Goal: Find specific page/section: Find specific page/section

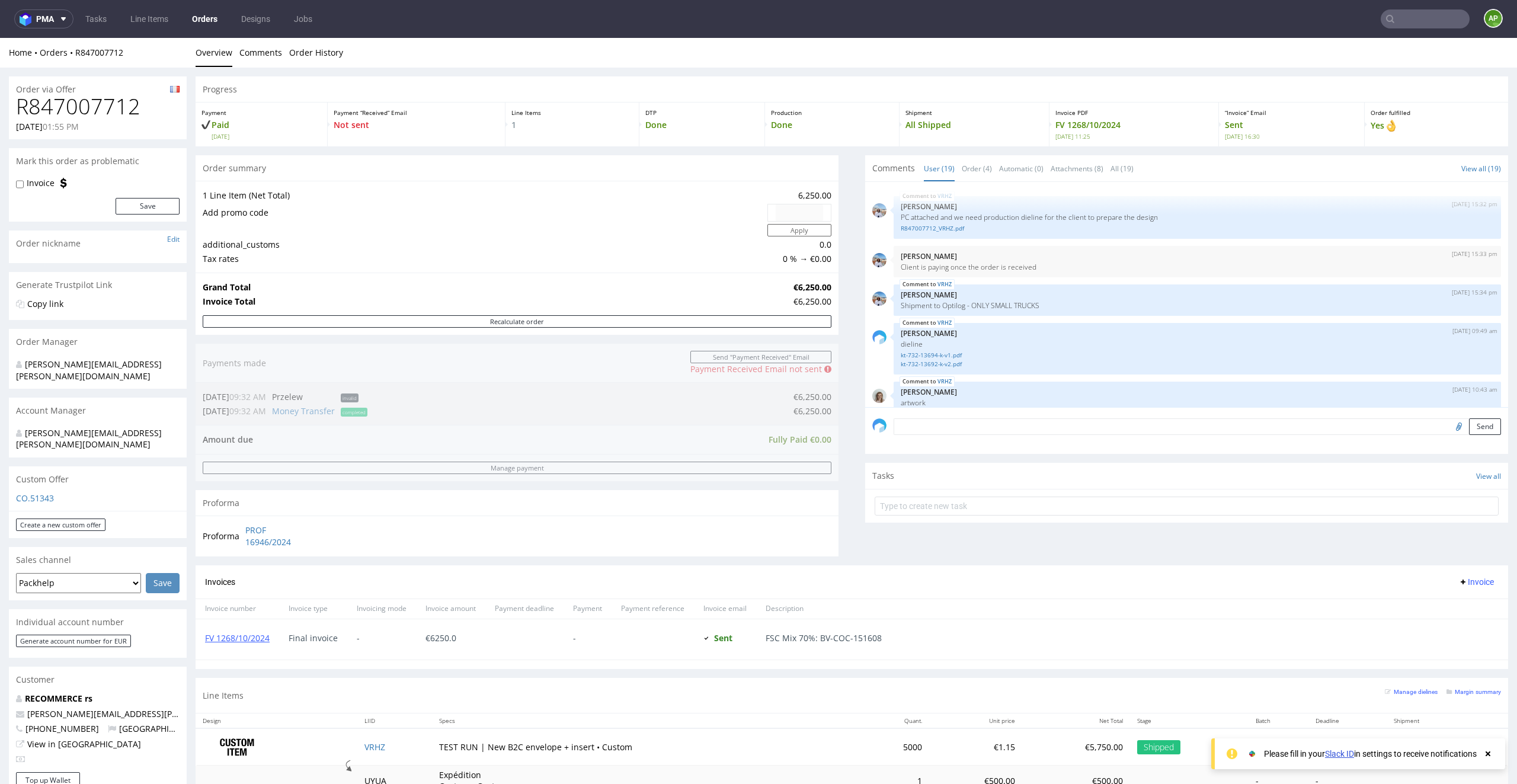
scroll to position [802, 0]
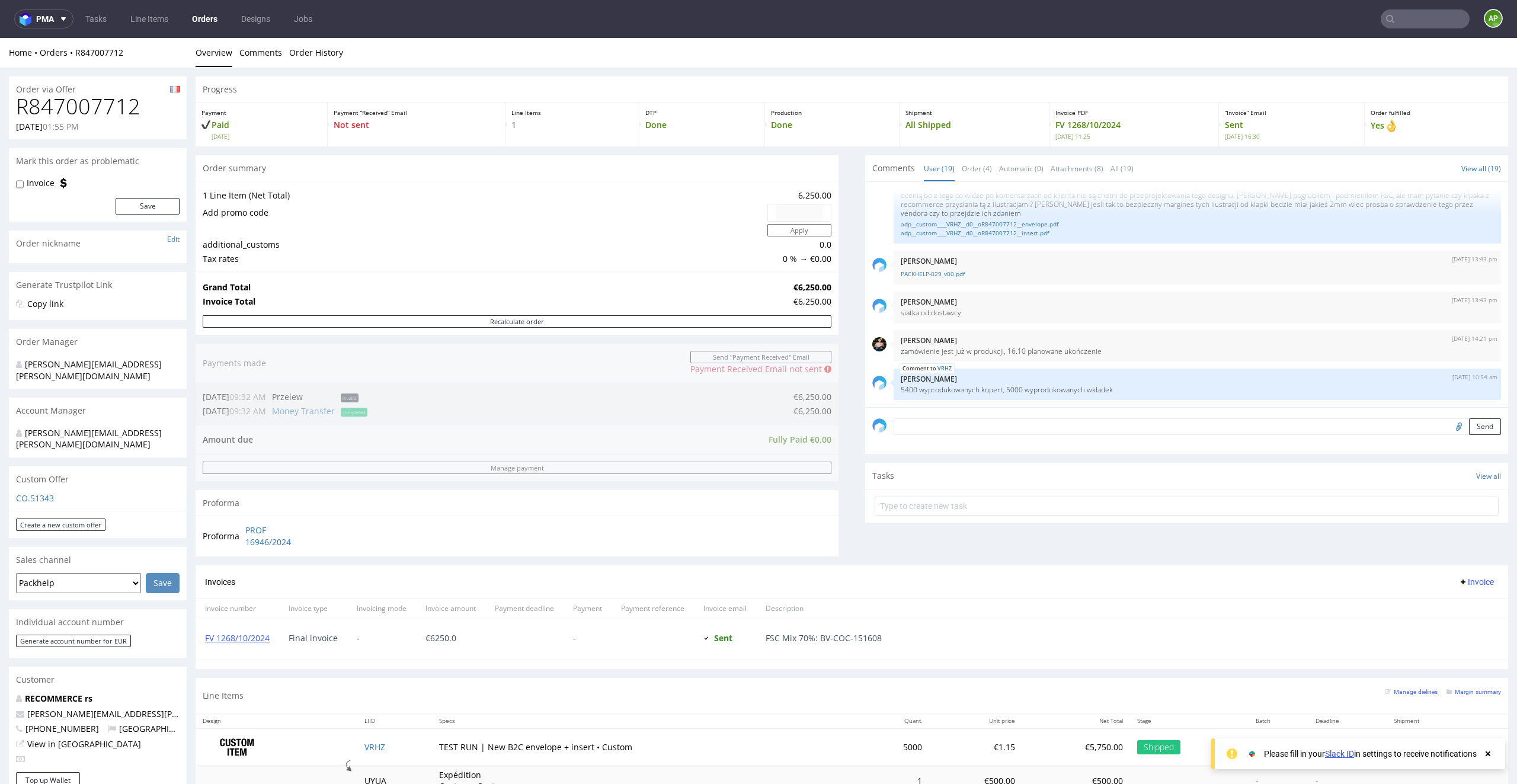
click at [1418, 18] on input "text" at bounding box center [1425, 19] width 89 height 19
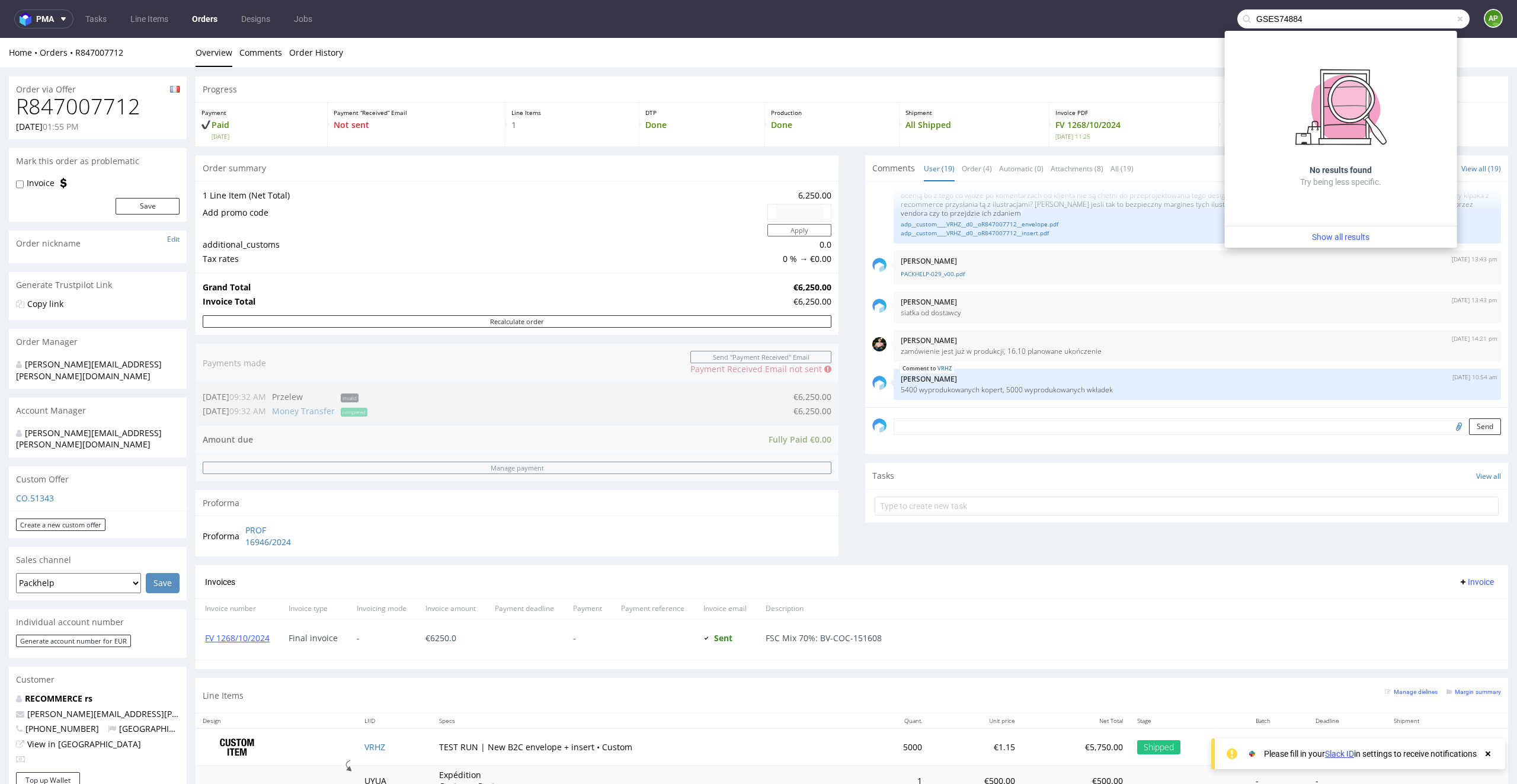
type input "GSES74884"
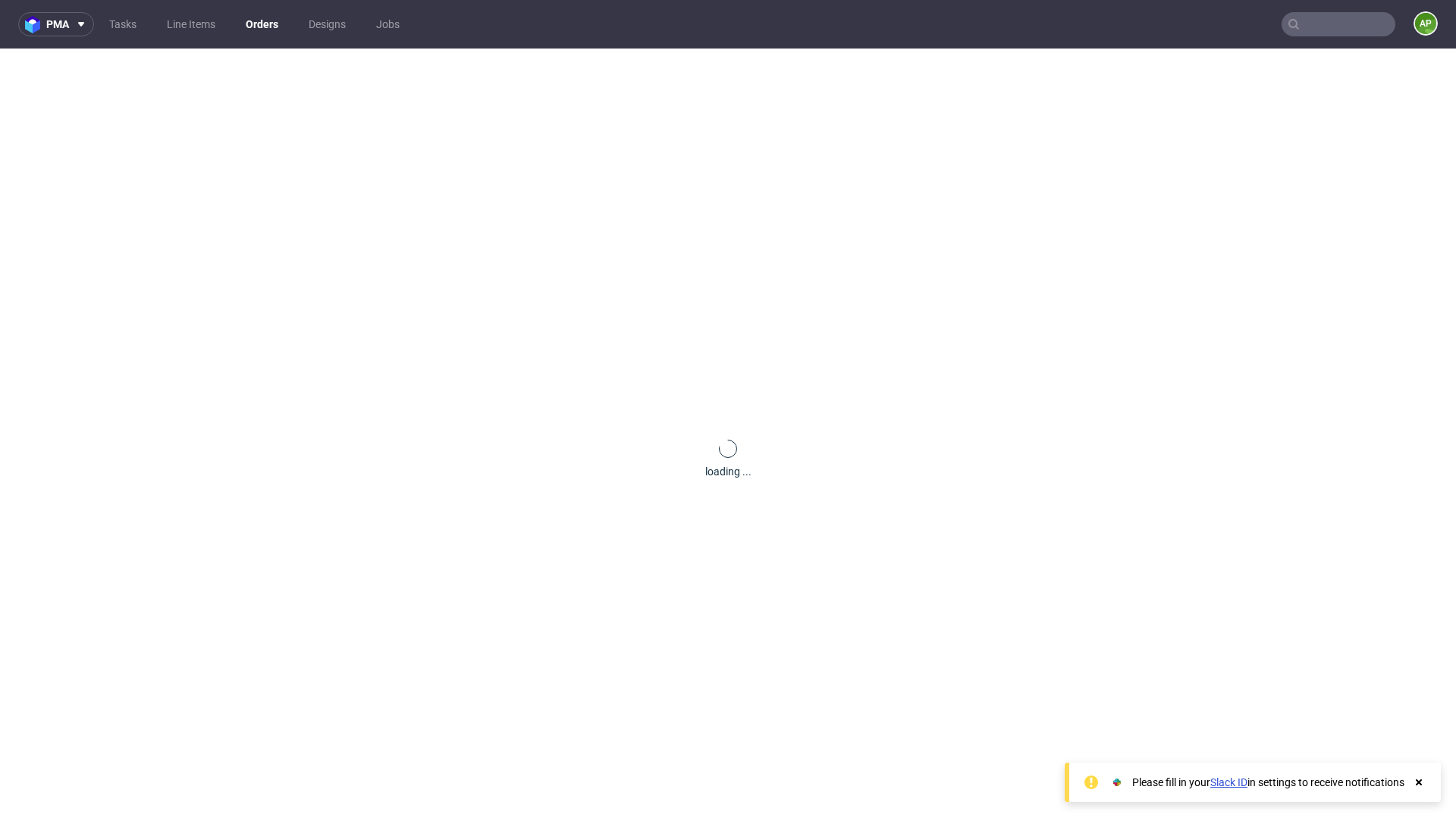
click at [1336, 23] on input "text" at bounding box center [1339, 24] width 114 height 24
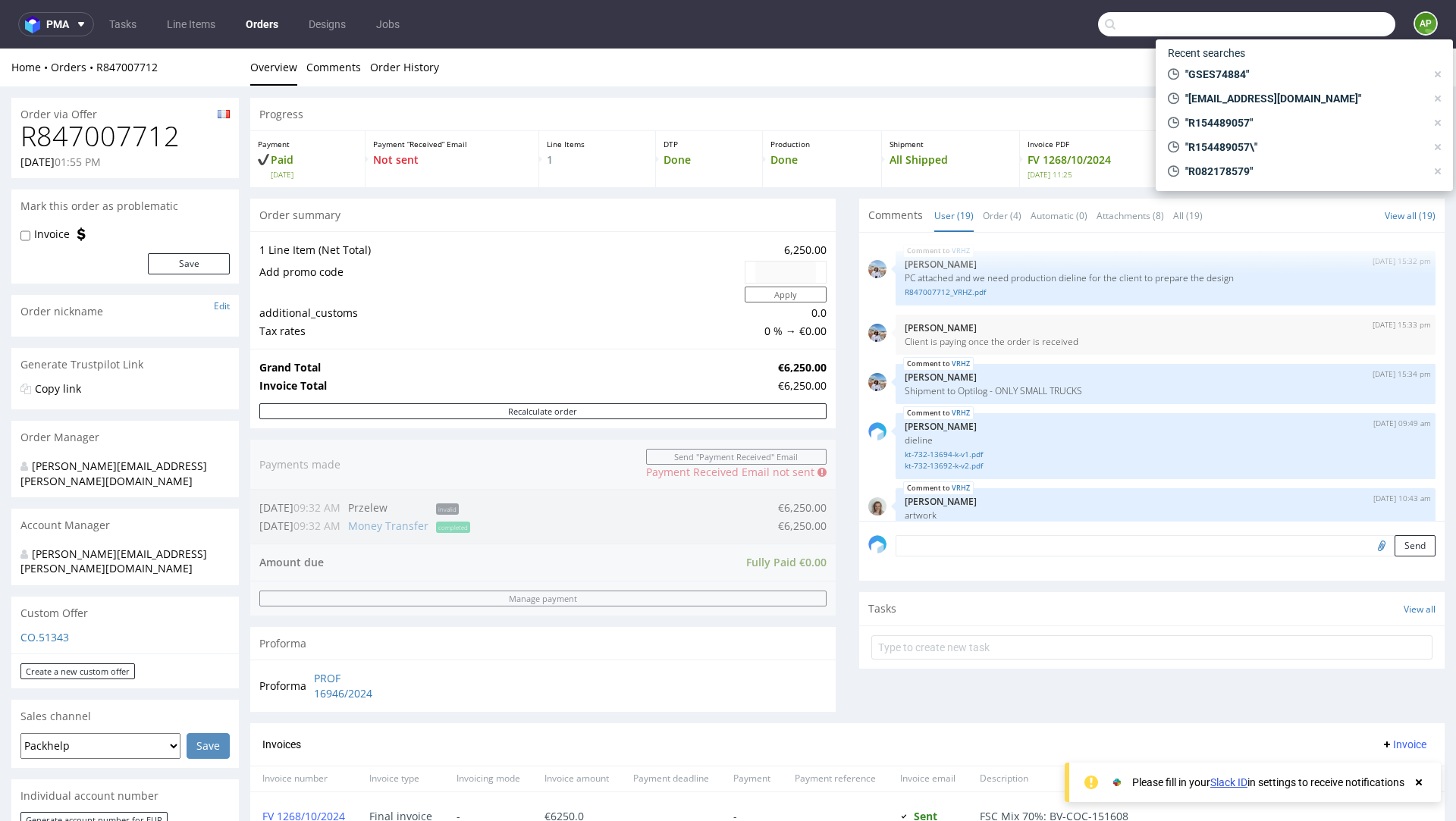
scroll to position [1073, 0]
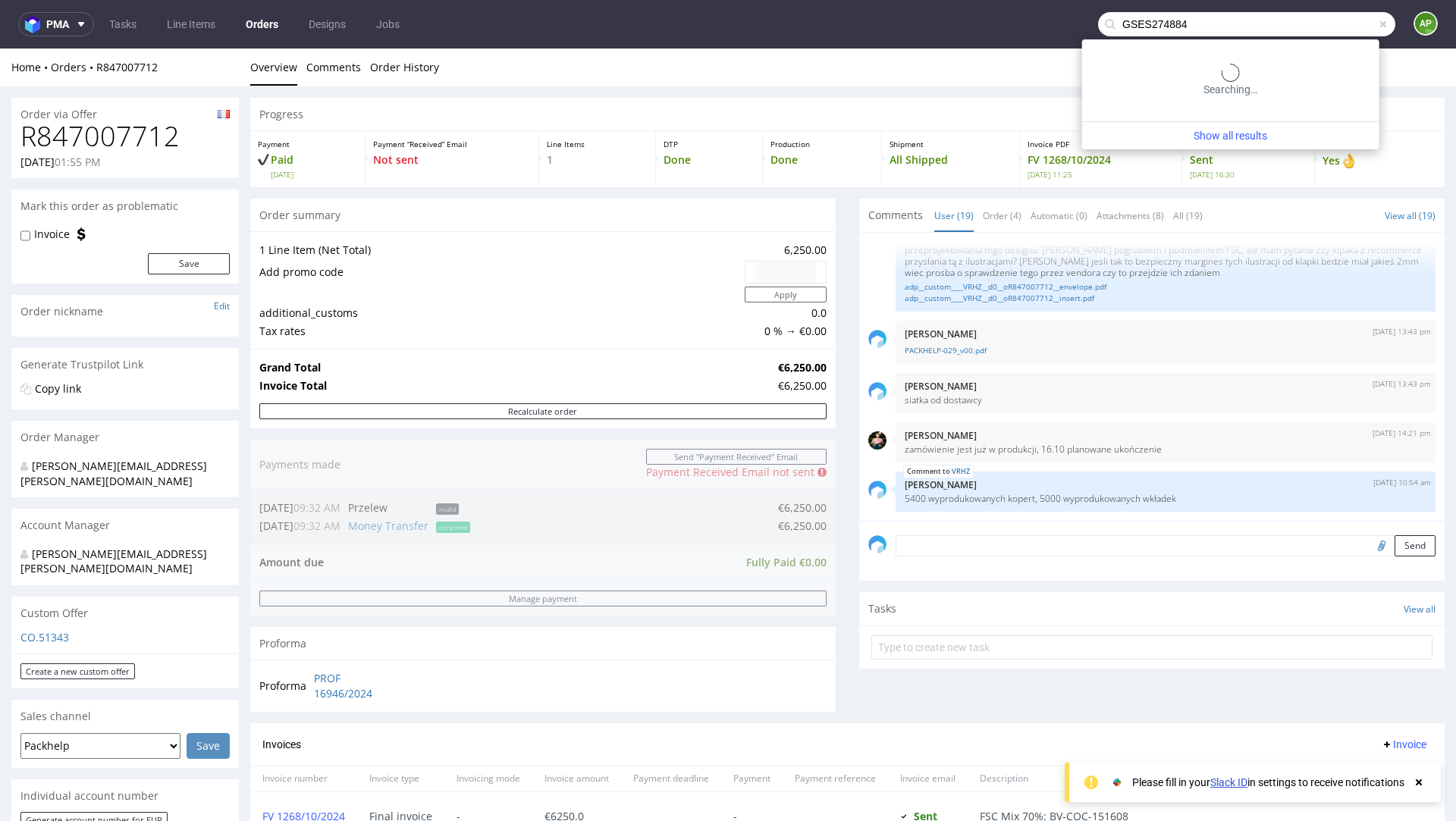
type input "GSES274884"
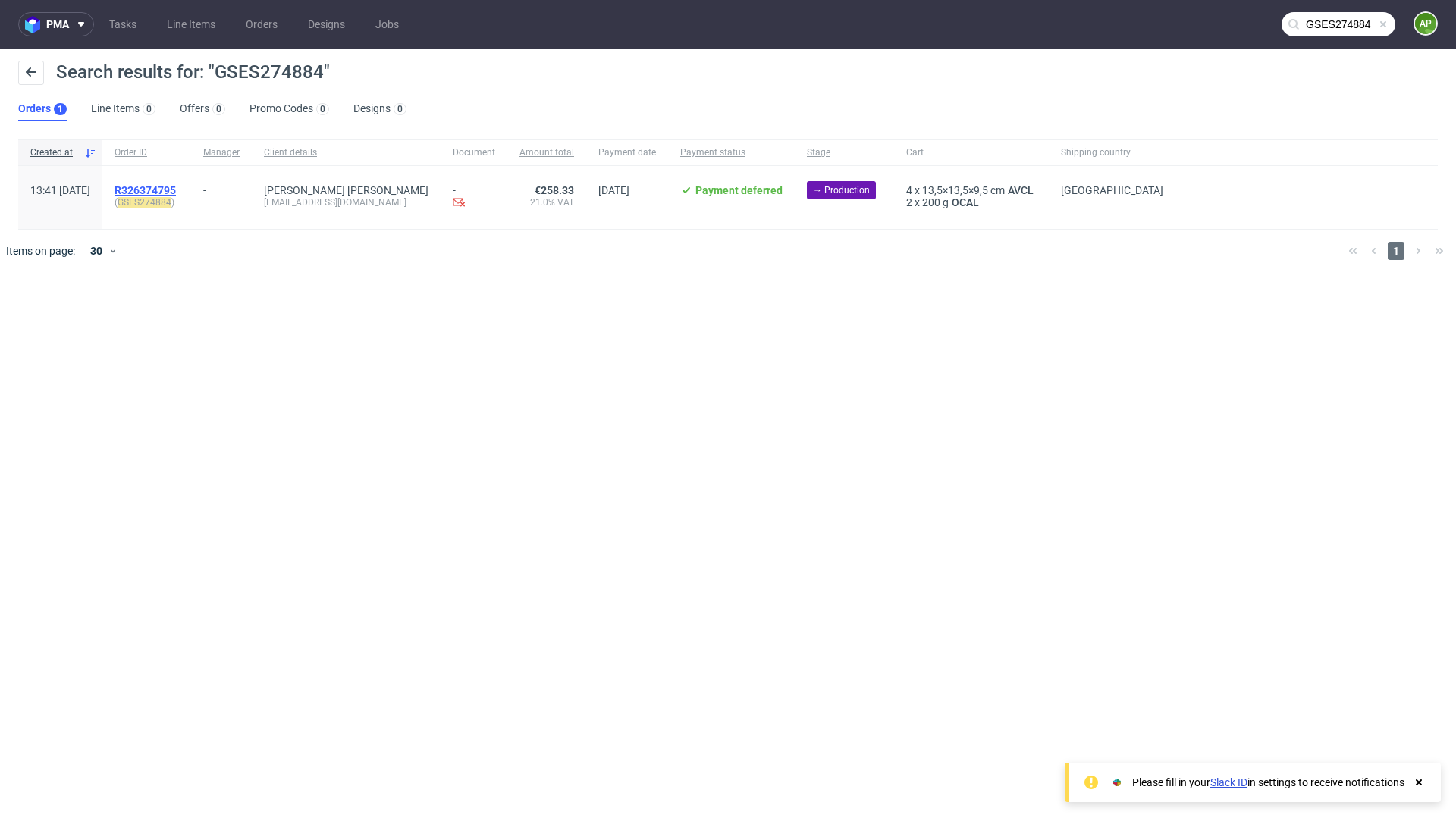
click at [176, 191] on span "R326374795" at bounding box center [145, 190] width 62 height 12
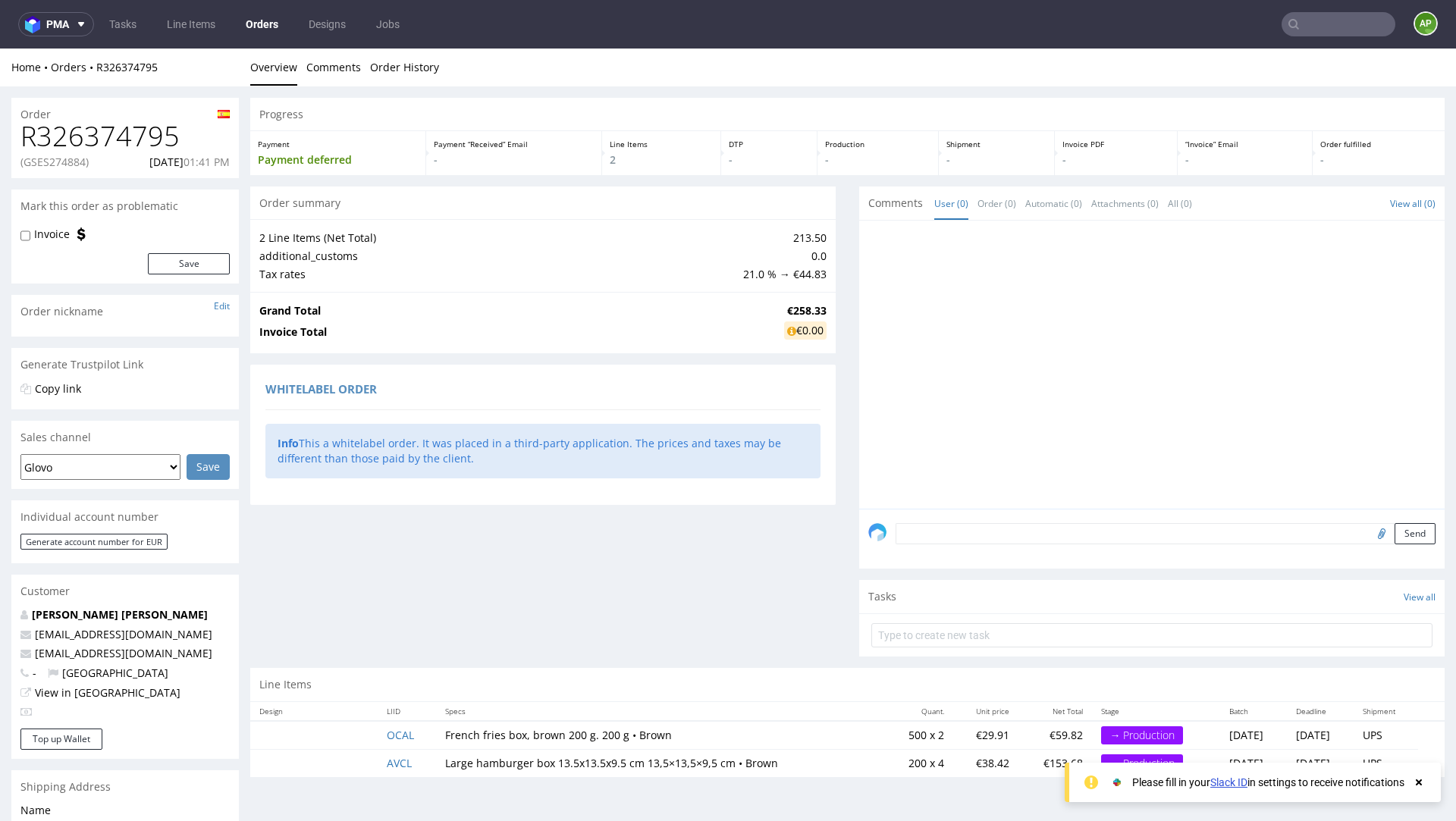
type input "GSES274884"
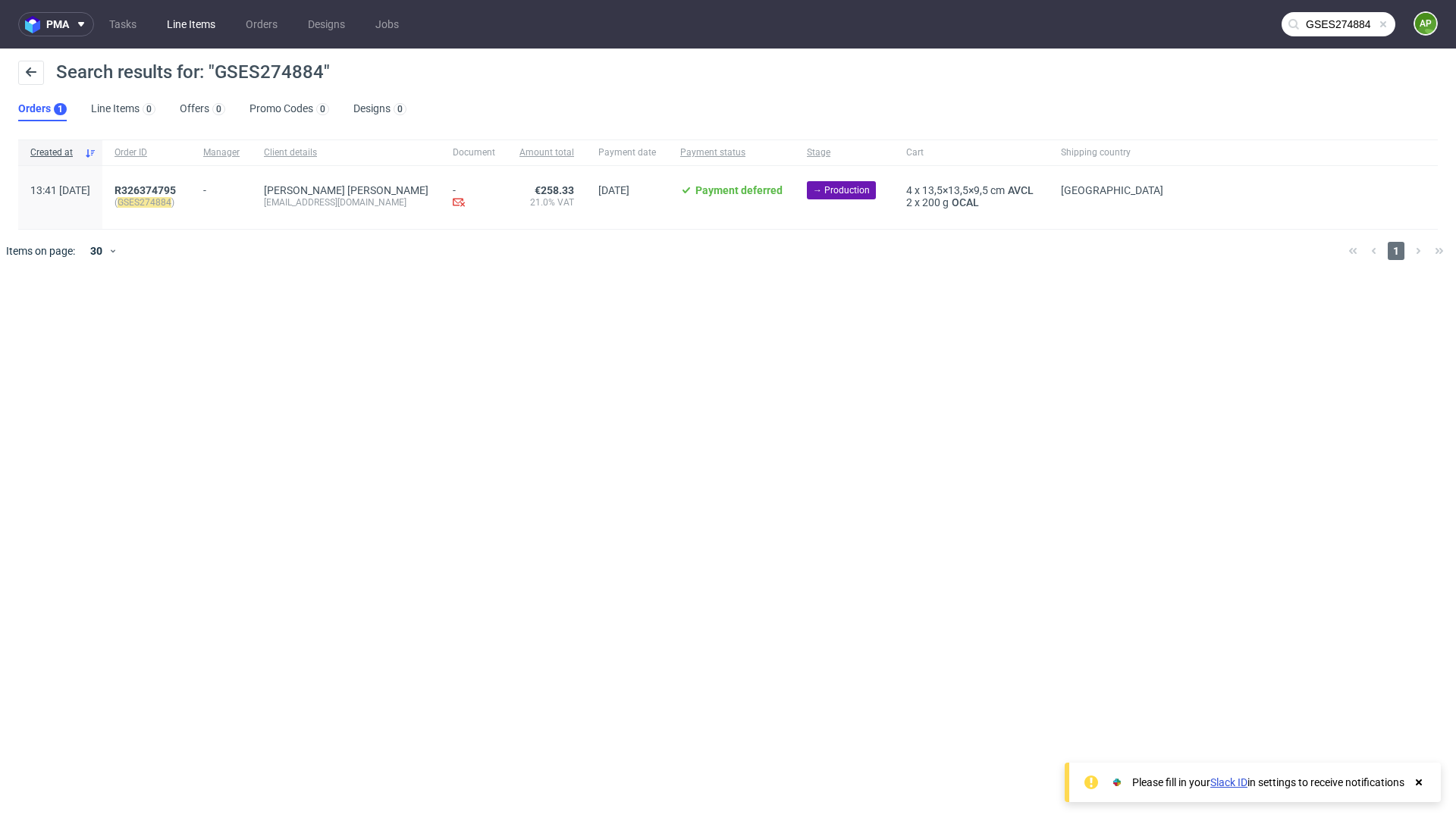
click at [198, 29] on link "Line Items" at bounding box center [190, 24] width 67 height 24
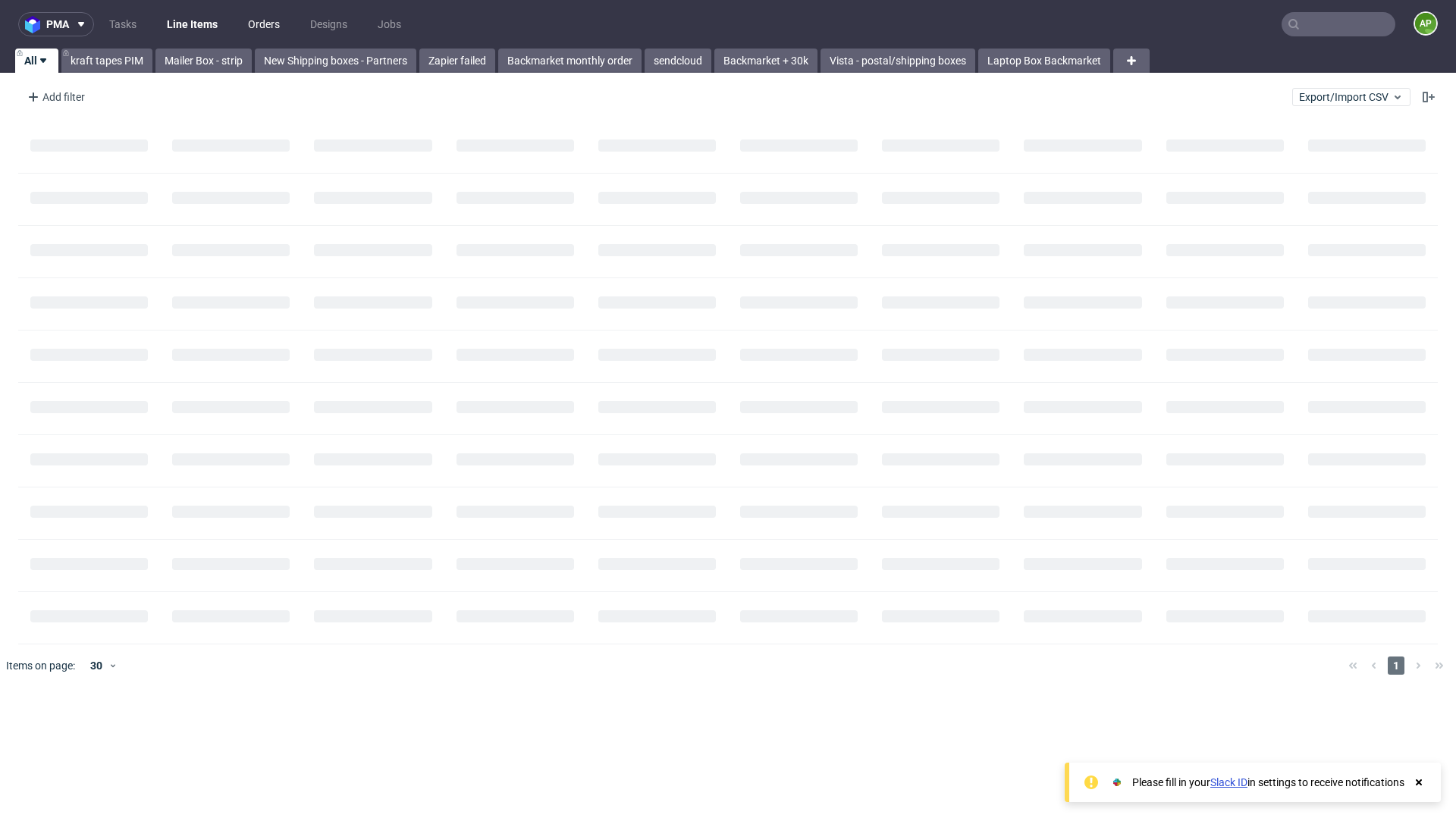
click at [253, 30] on link "Orders" at bounding box center [264, 24] width 50 height 24
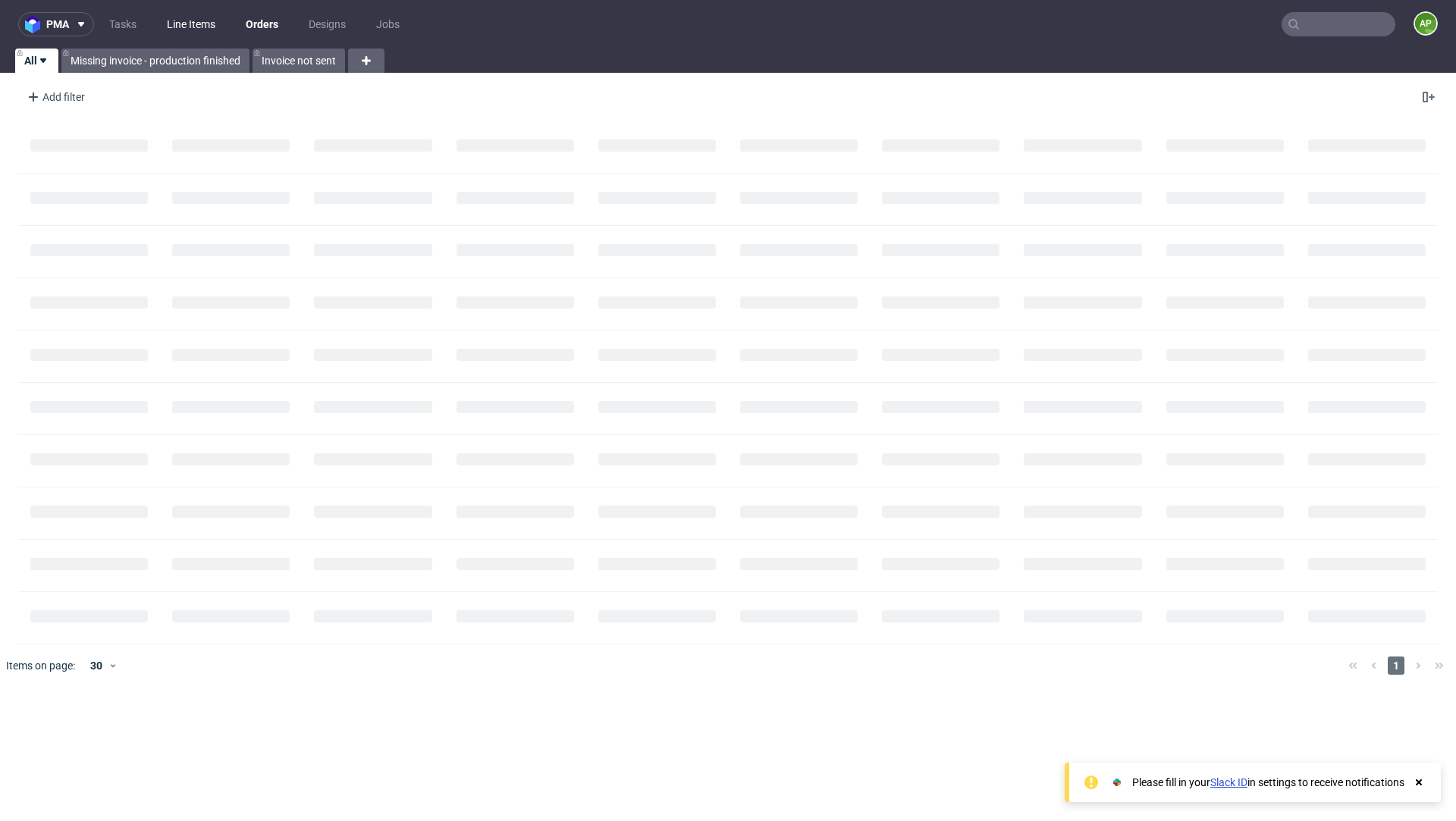
click at [197, 26] on link "Line Items" at bounding box center [190, 24] width 67 height 24
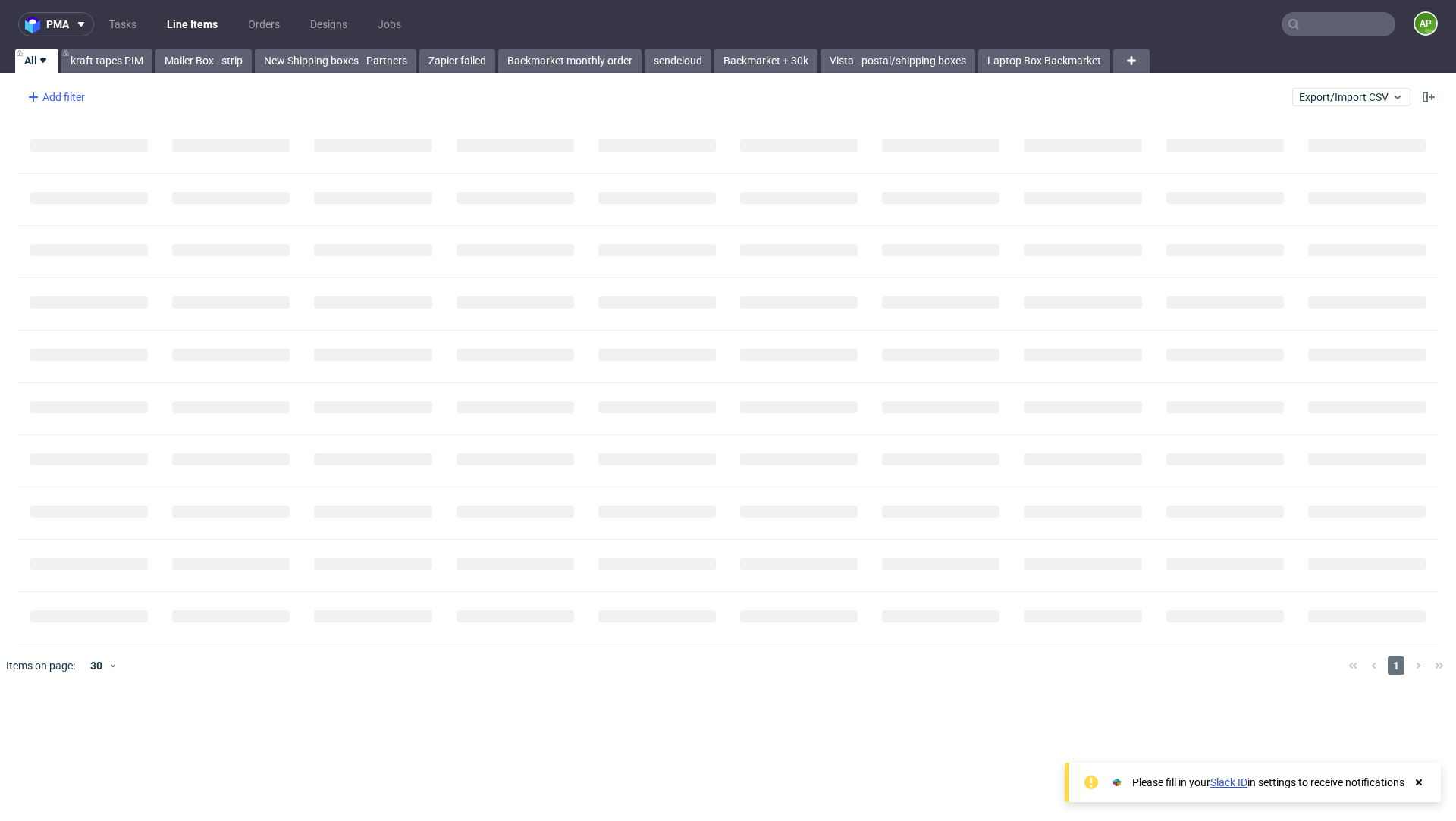
click at [52, 97] on div "Add filter" at bounding box center [54, 97] width 67 height 24
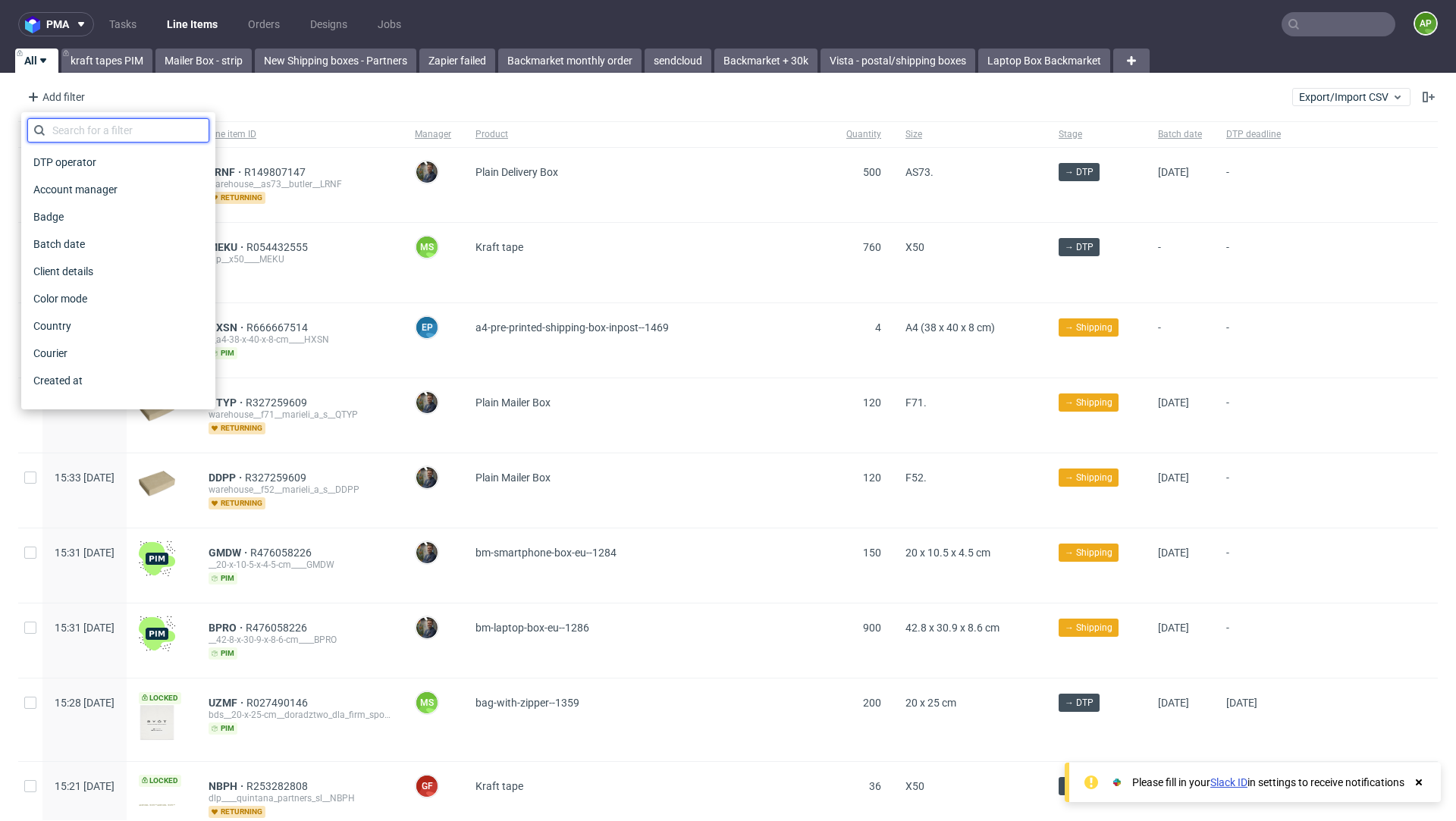
click at [80, 133] on input "text" at bounding box center [117, 130] width 182 height 24
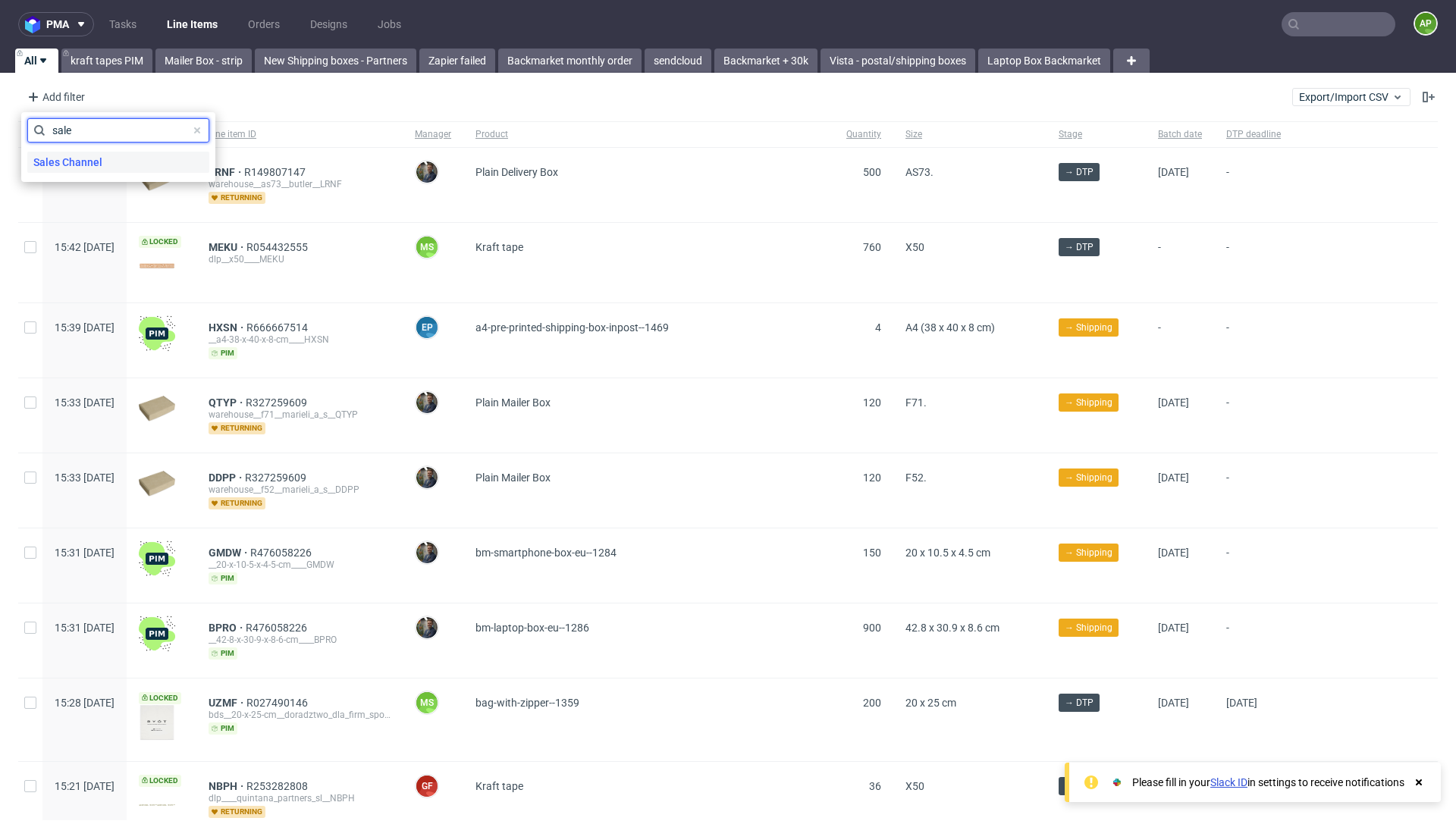
type input "sale"
click at [86, 162] on span "Sales Channel" at bounding box center [67, 162] width 81 height 21
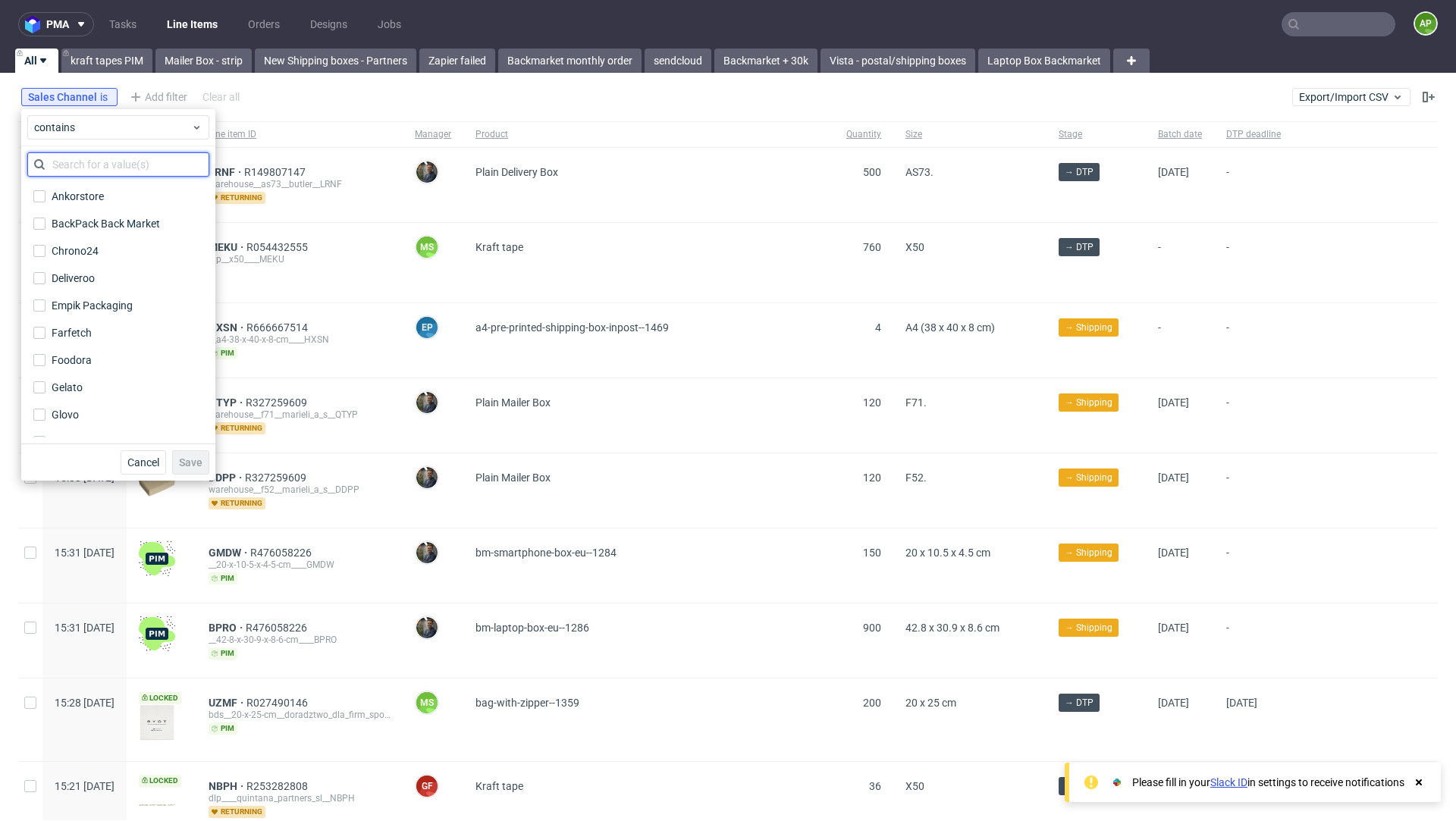
click at [97, 165] on input "text" at bounding box center [117, 164] width 182 height 24
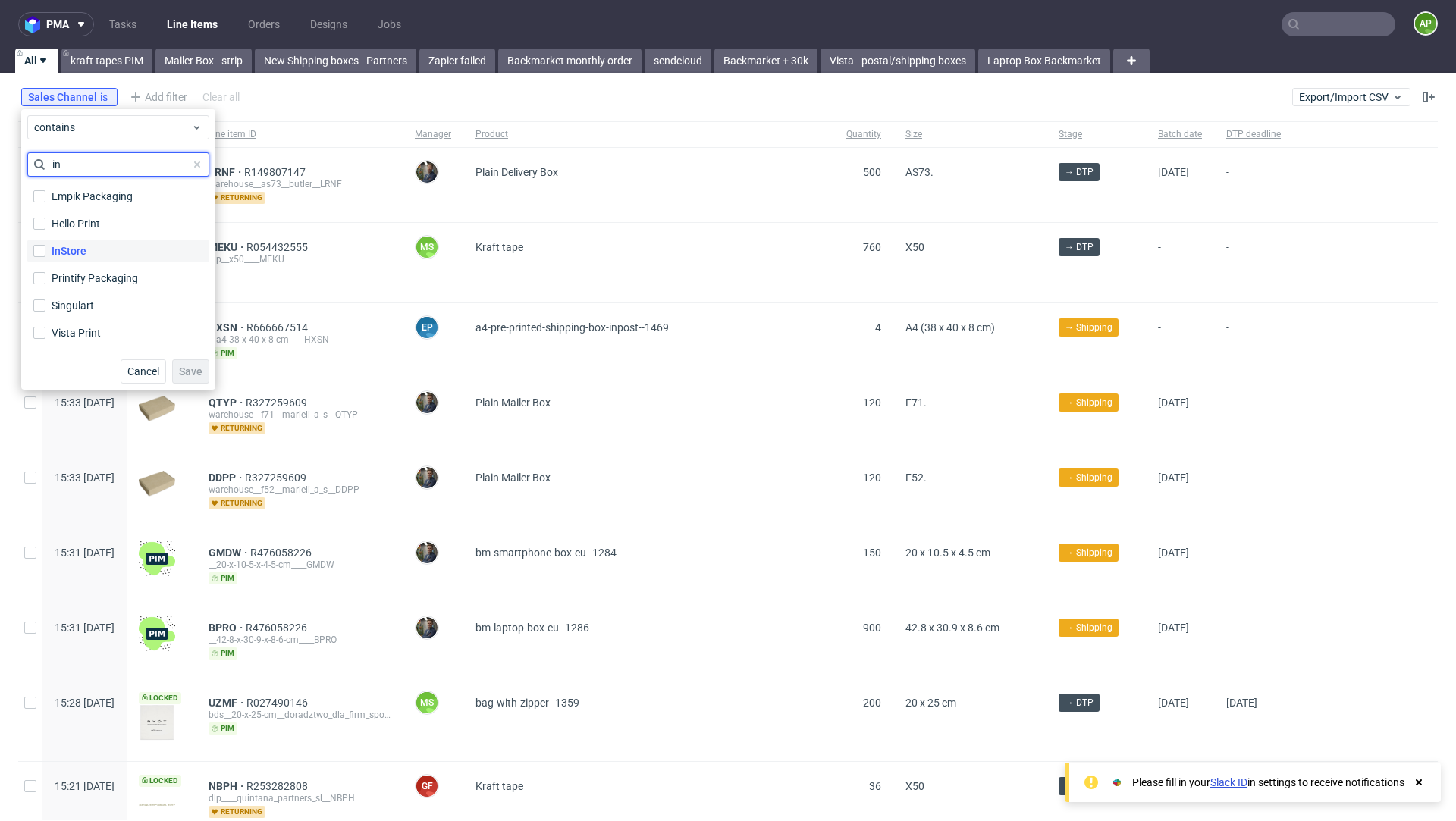
type input "in"
click at [85, 250] on div "InStore" at bounding box center [69, 250] width 35 height 15
click at [45, 250] on input "InStore" at bounding box center [39, 251] width 12 height 12
checkbox input "true"
click at [185, 370] on span "Save" at bounding box center [190, 371] width 23 height 10
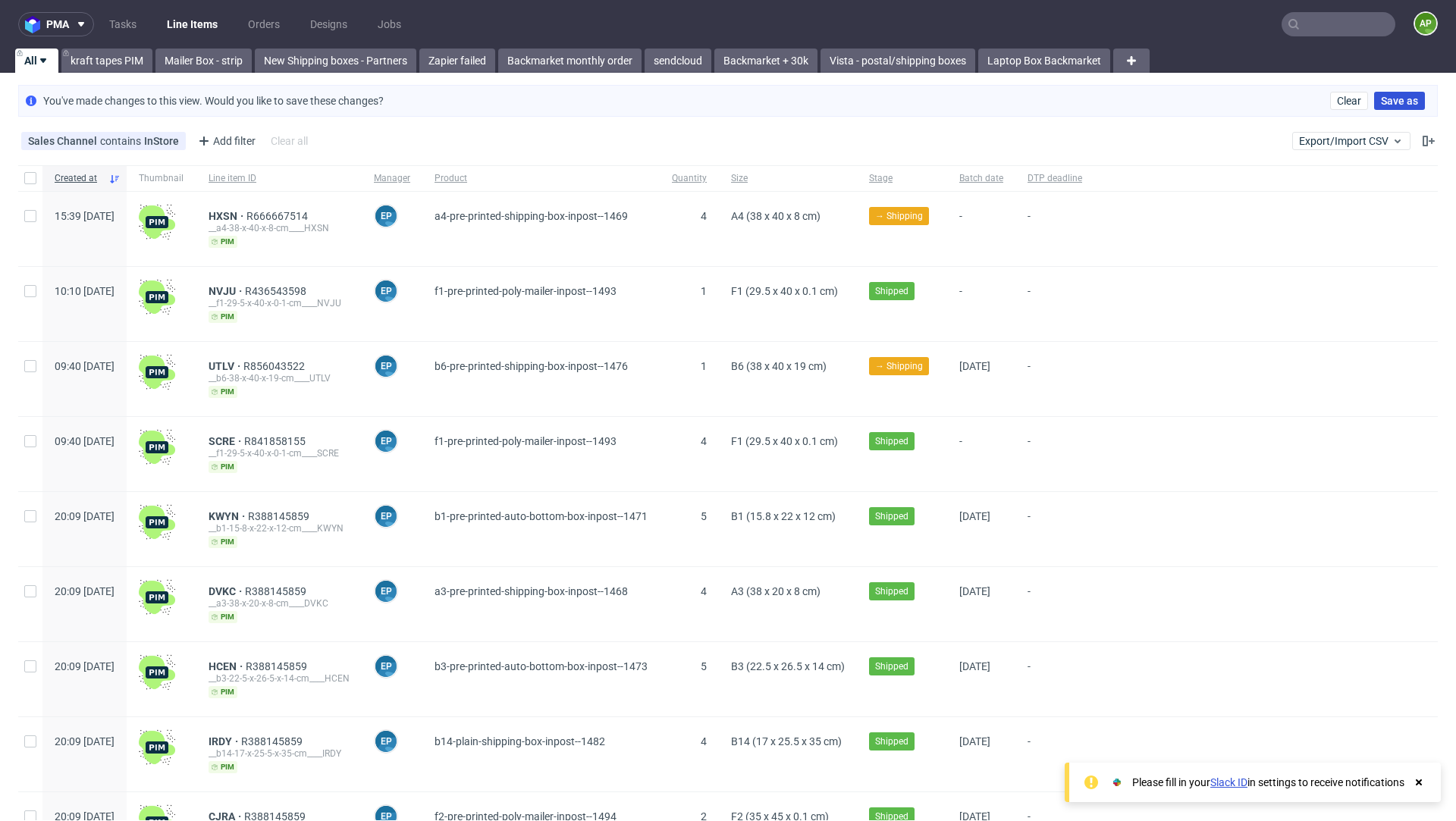
click at [1390, 96] on span "Save as" at bounding box center [1399, 101] width 37 height 10
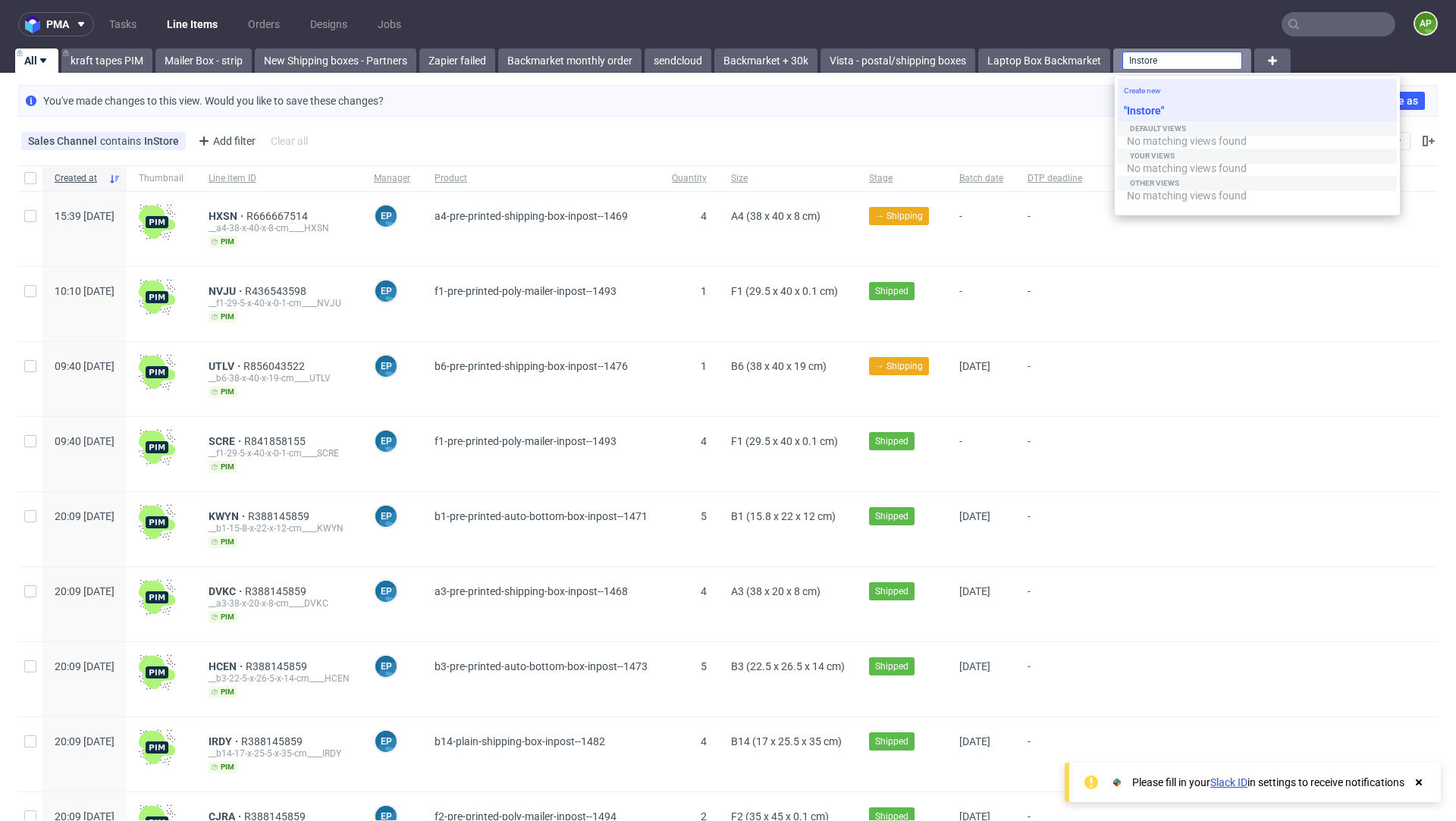
type input "Instore"
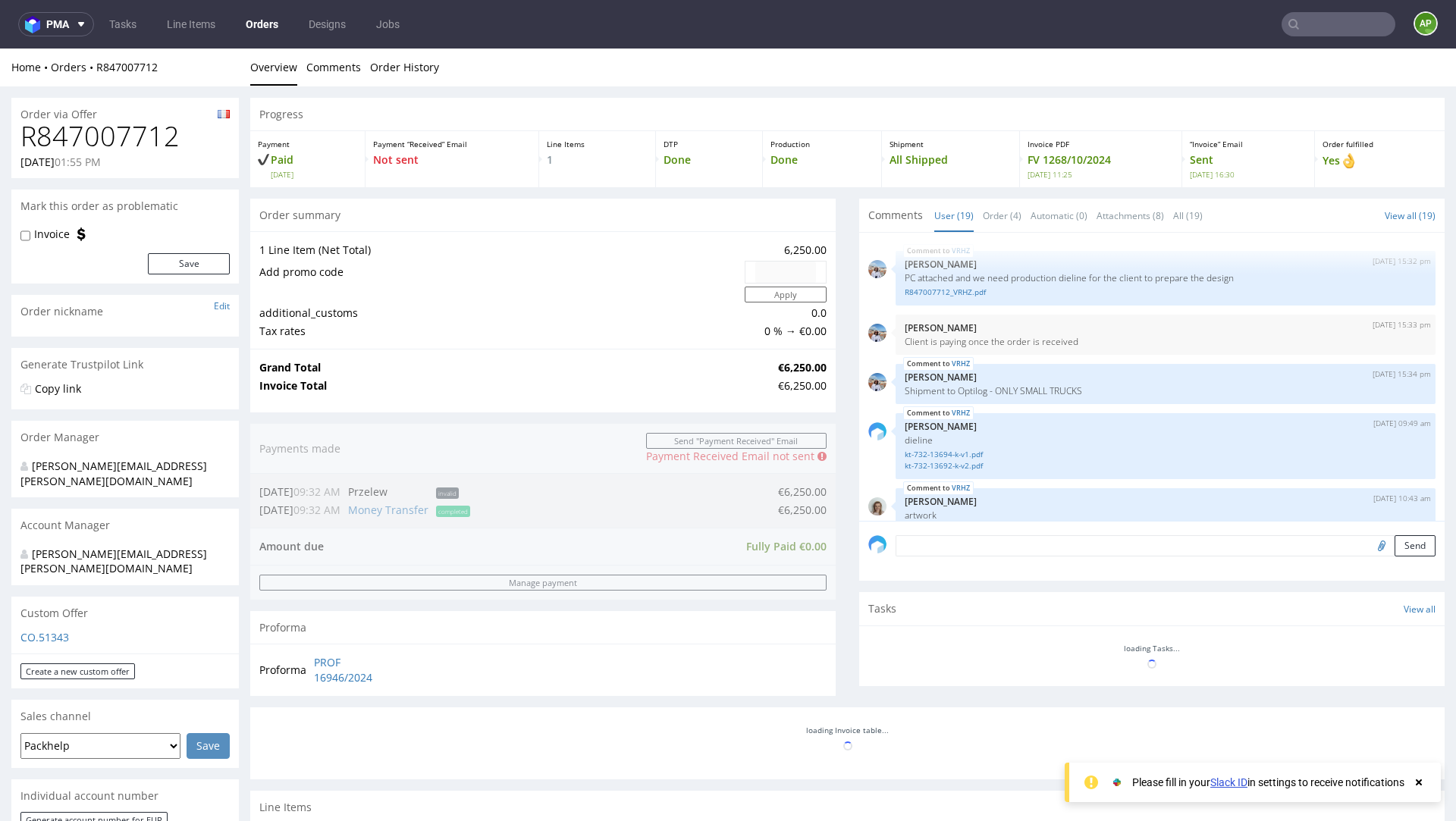
scroll to position [1073, 0]
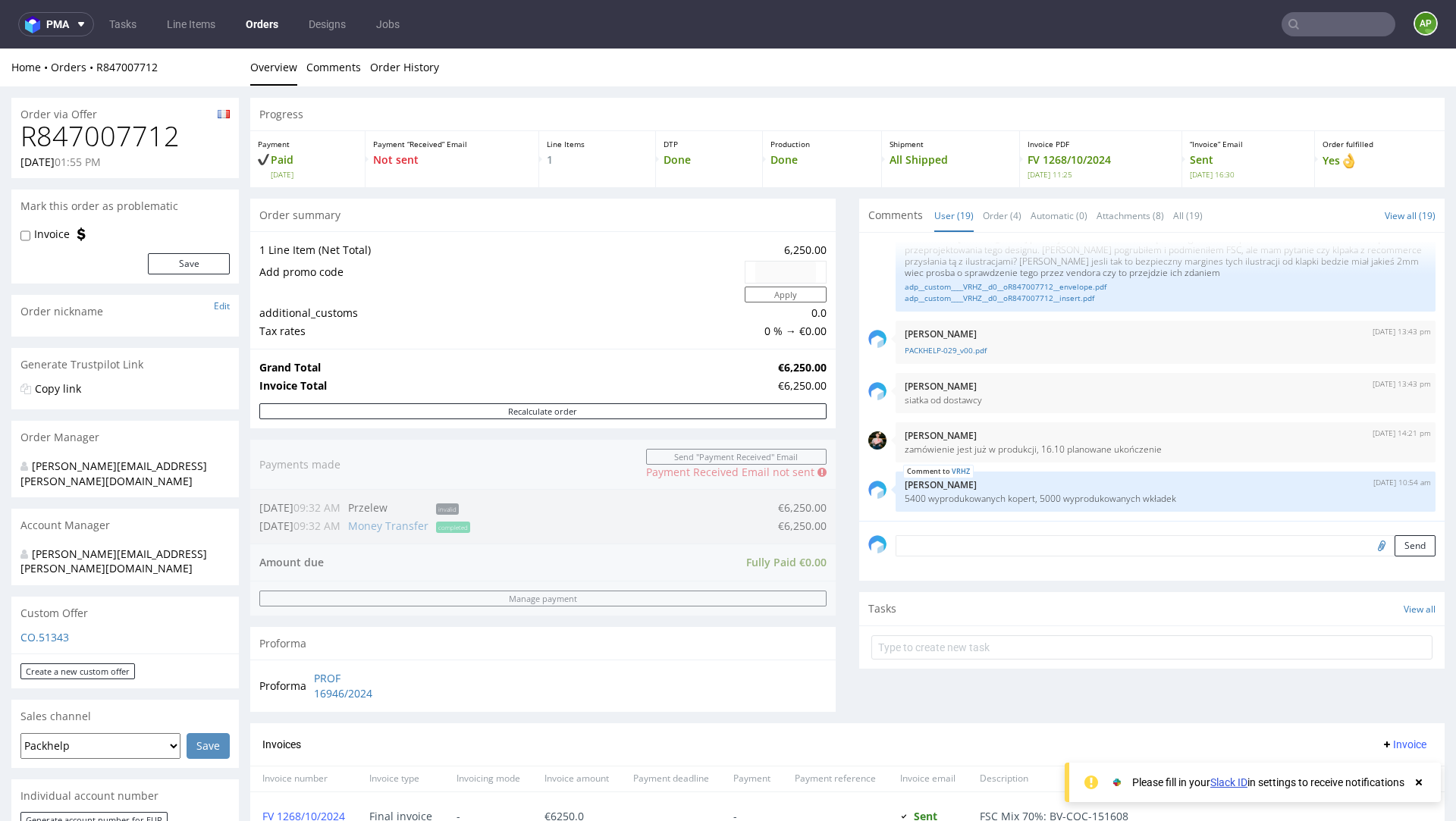
click at [261, 43] on nav "pma Tasks Line Items Orders Designs Jobs AP" at bounding box center [728, 24] width 1456 height 49
click at [260, 32] on link "Orders" at bounding box center [262, 24] width 50 height 24
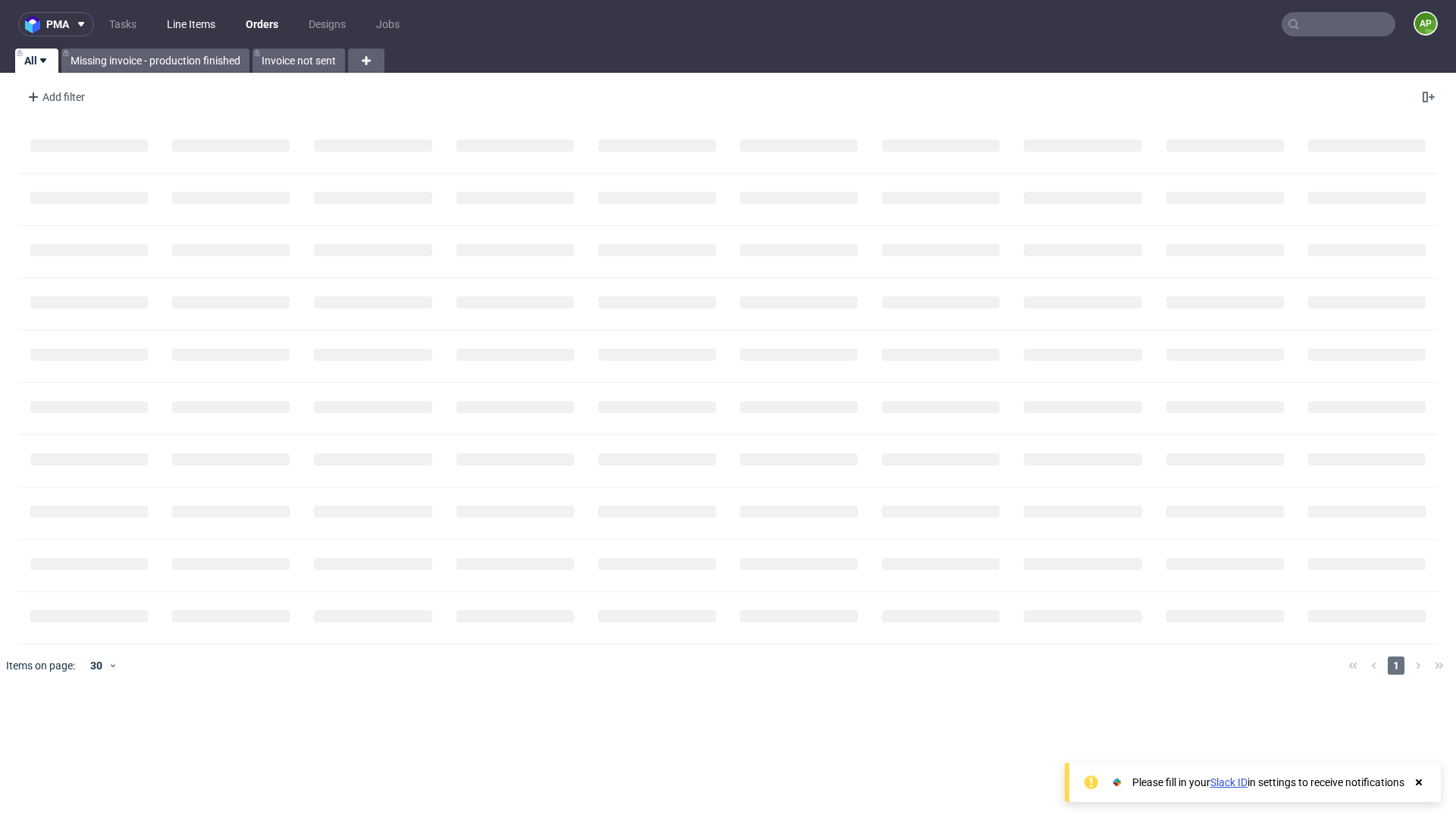
click at [212, 29] on link "Line Items" at bounding box center [190, 24] width 67 height 24
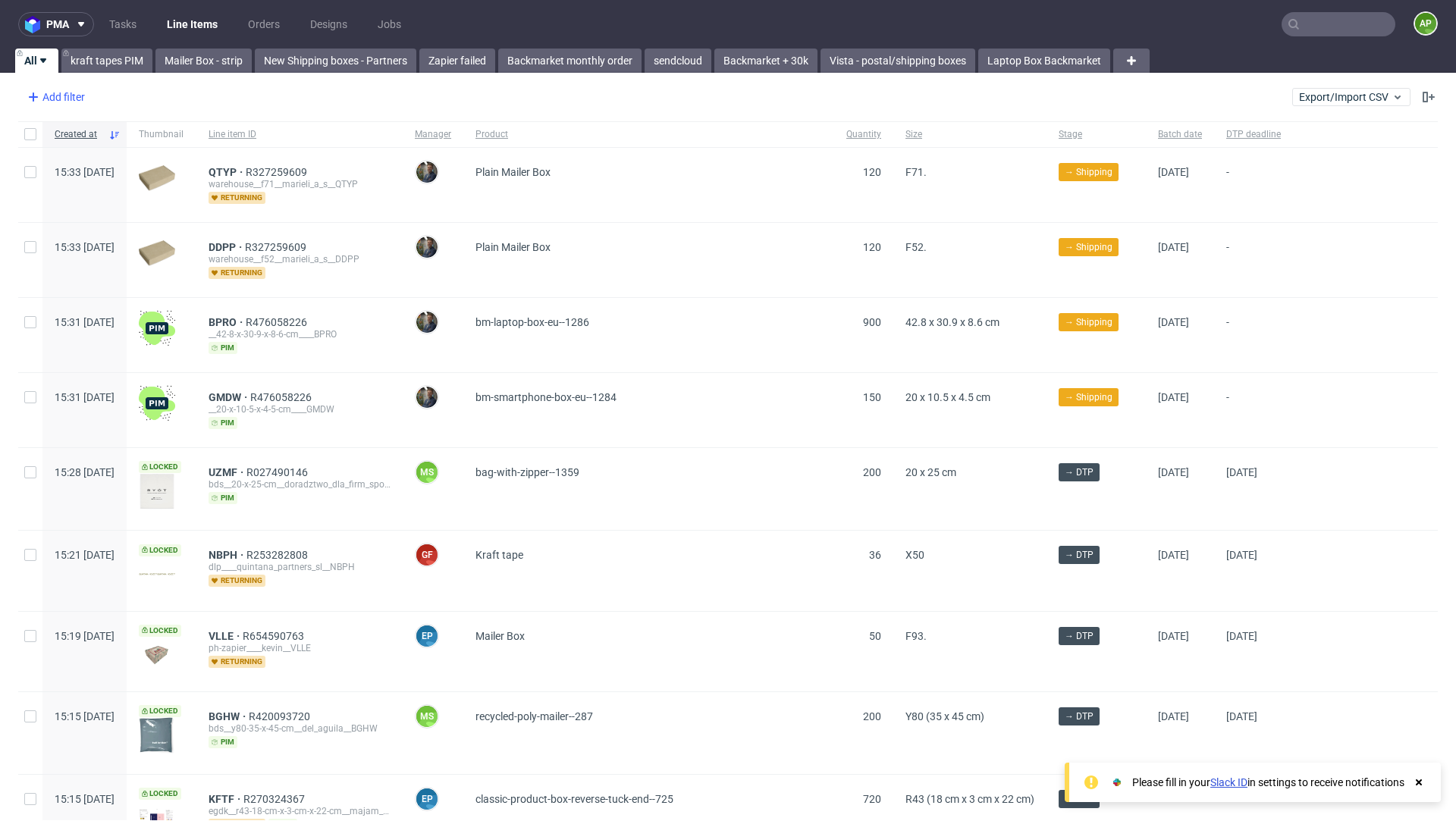
click at [70, 92] on div "Add filter" at bounding box center [54, 97] width 67 height 24
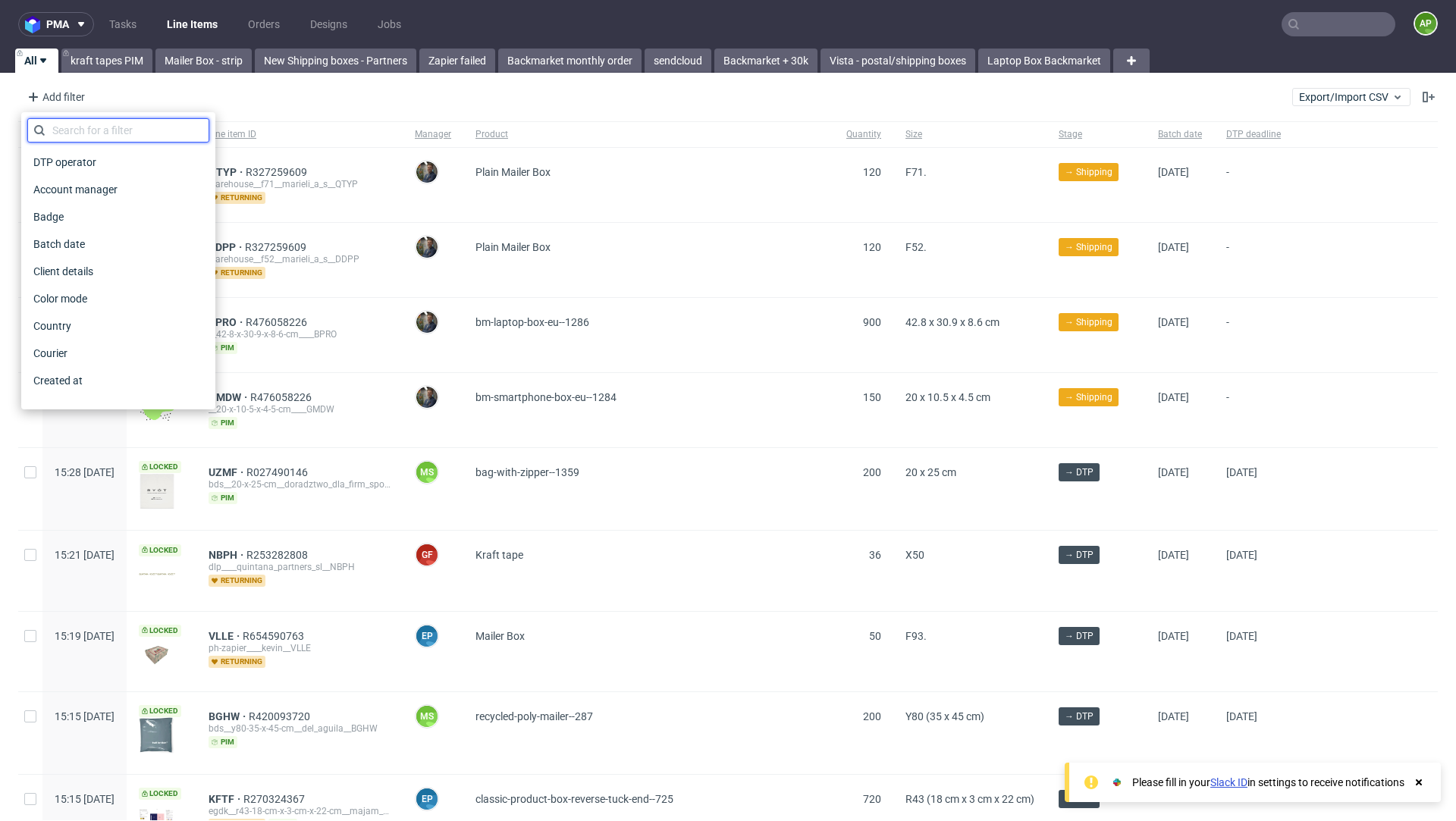
click at [111, 131] on input "text" at bounding box center [117, 130] width 182 height 24
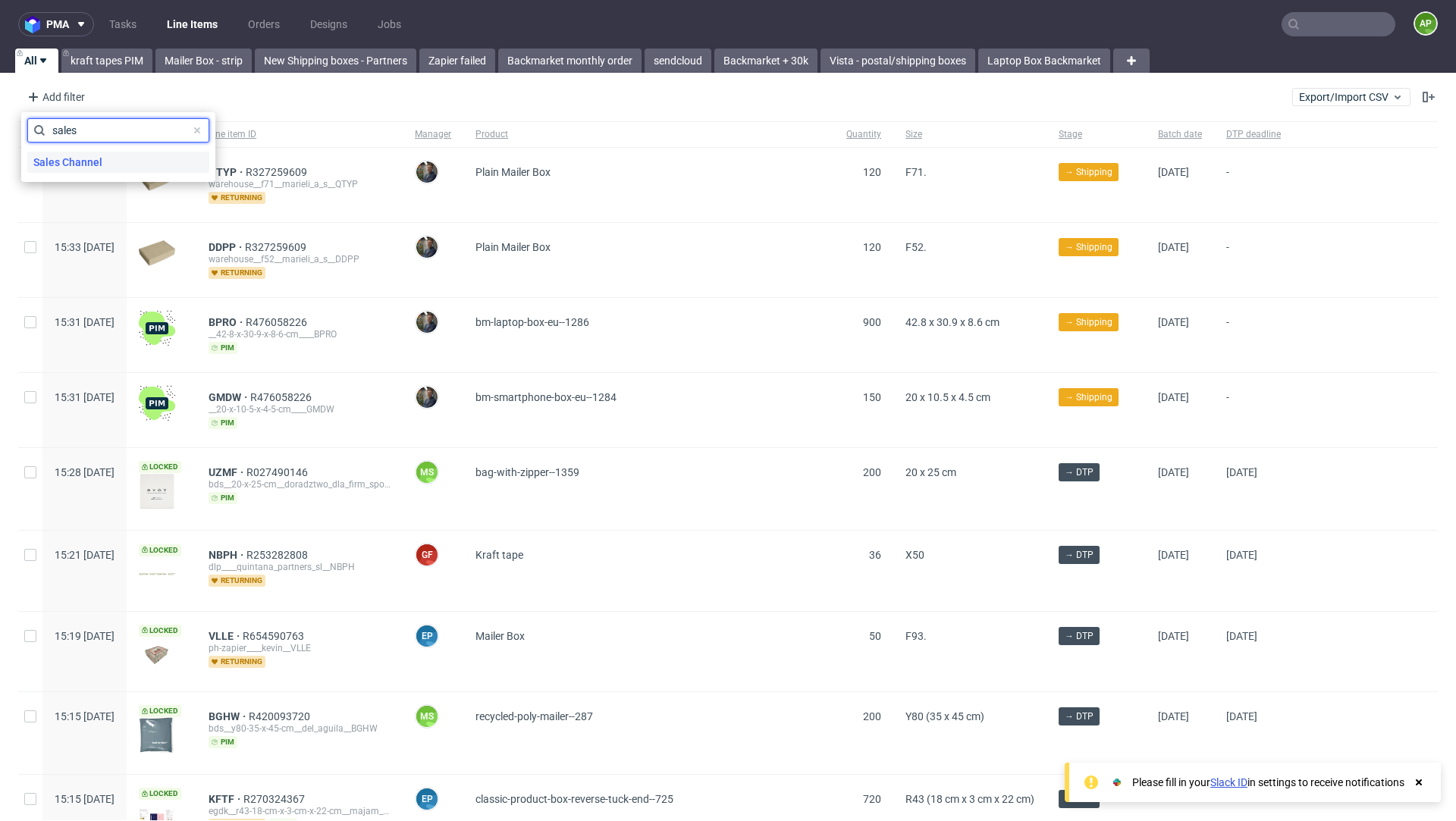
type input "sales"
click at [103, 157] on span "Sales Channel" at bounding box center [67, 162] width 81 height 21
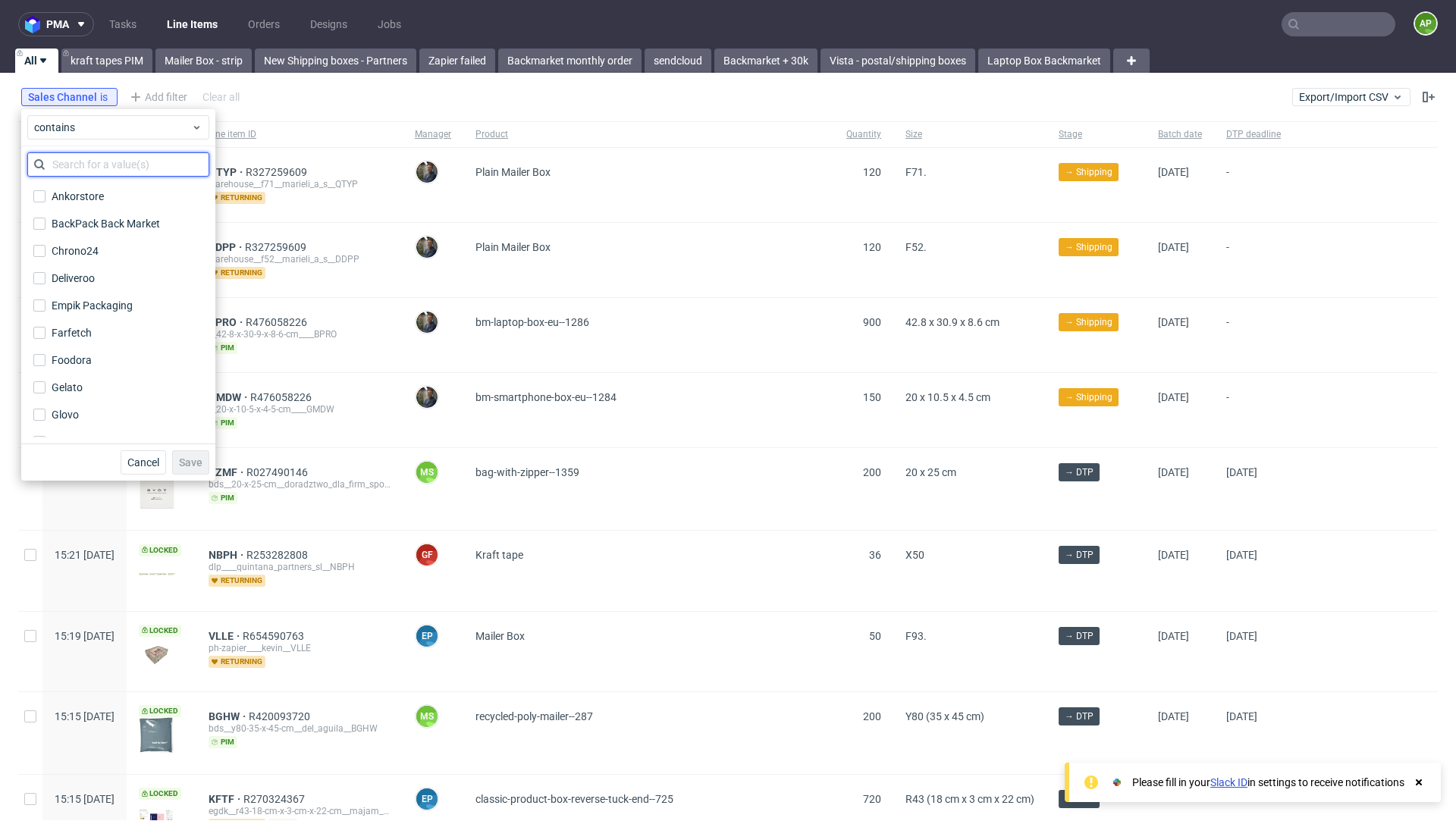
click at [104, 167] on input "text" at bounding box center [117, 164] width 182 height 24
type input "in"
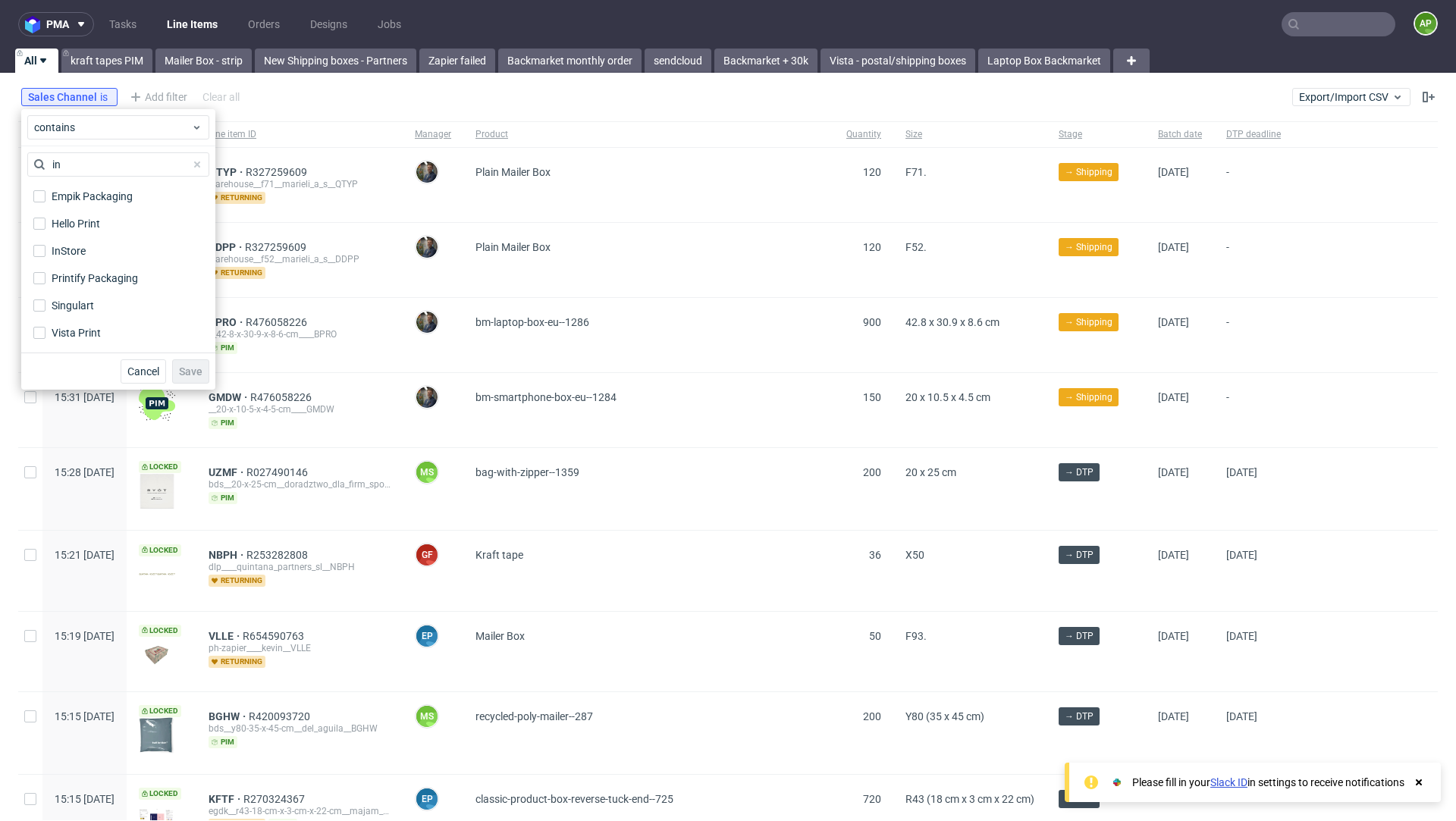
click at [81, 238] on div "InStore" at bounding box center [117, 250] width 182 height 27
click at [81, 241] on label "InStore" at bounding box center [117, 250] width 182 height 21
click at [45, 245] on input "InStore" at bounding box center [39, 251] width 12 height 12
checkbox input "true"
click at [190, 368] on span "Save" at bounding box center [190, 371] width 23 height 10
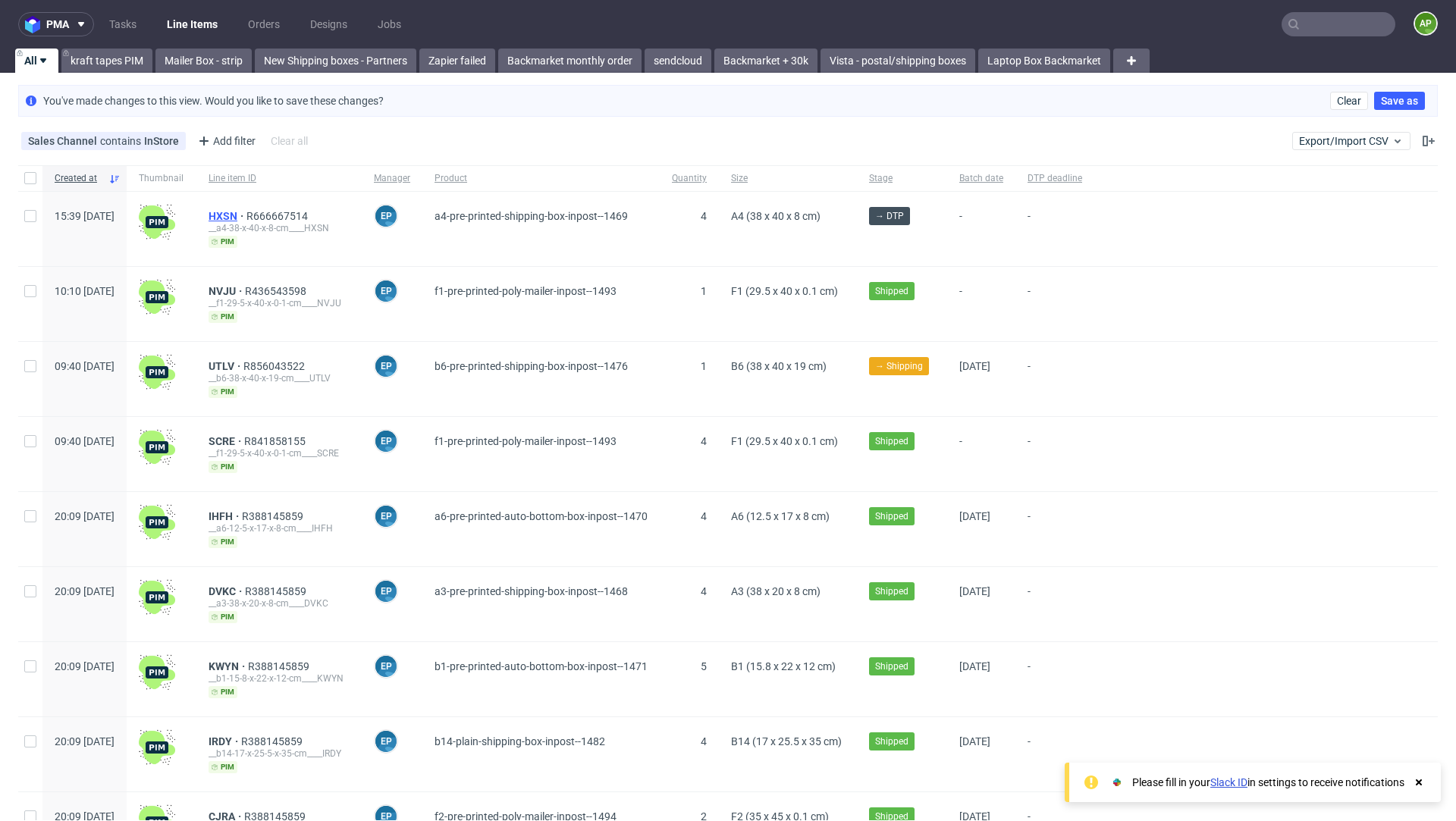
click at [246, 210] on span "HXSN" at bounding box center [228, 217] width 38 height 12
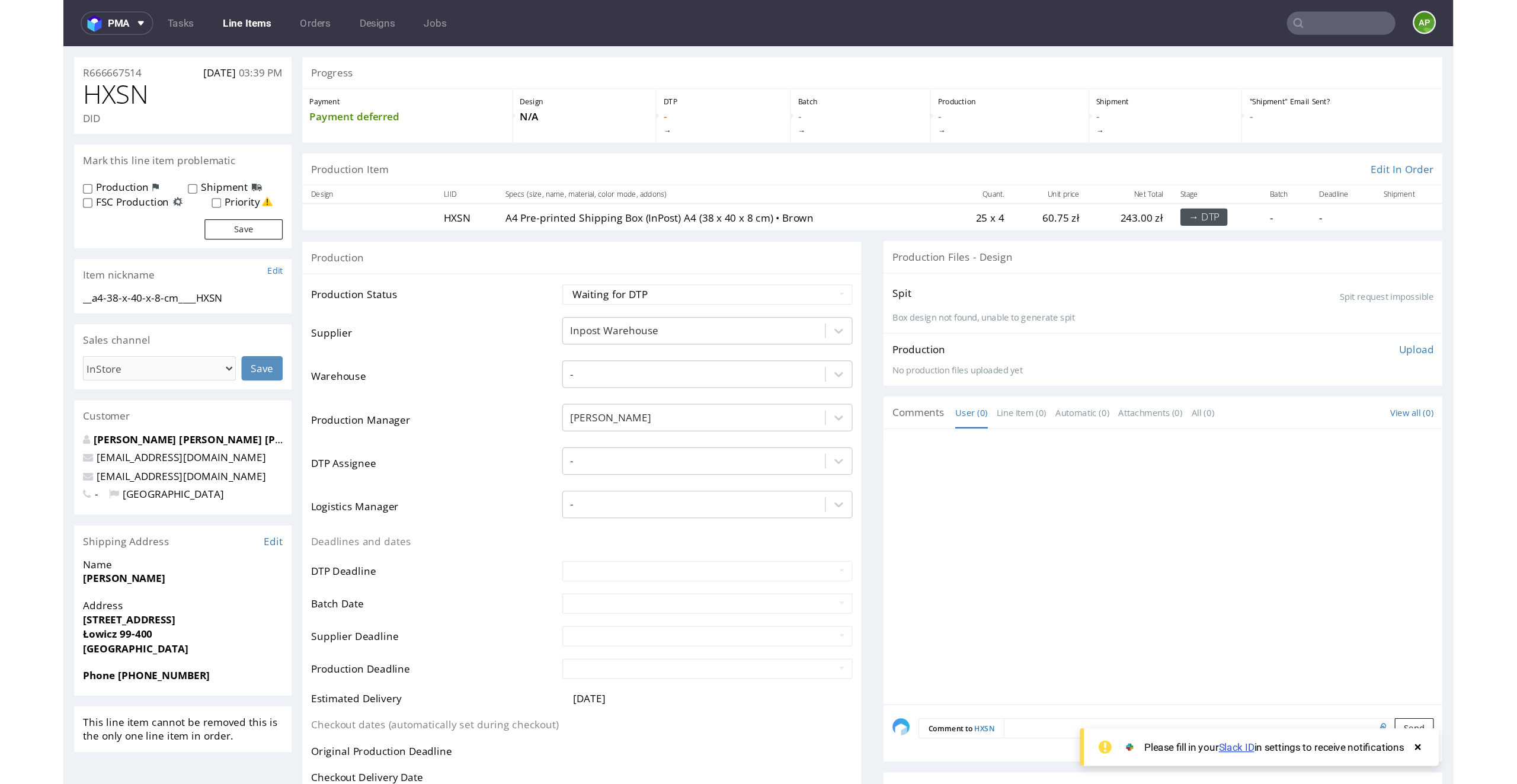
scroll to position [31, 0]
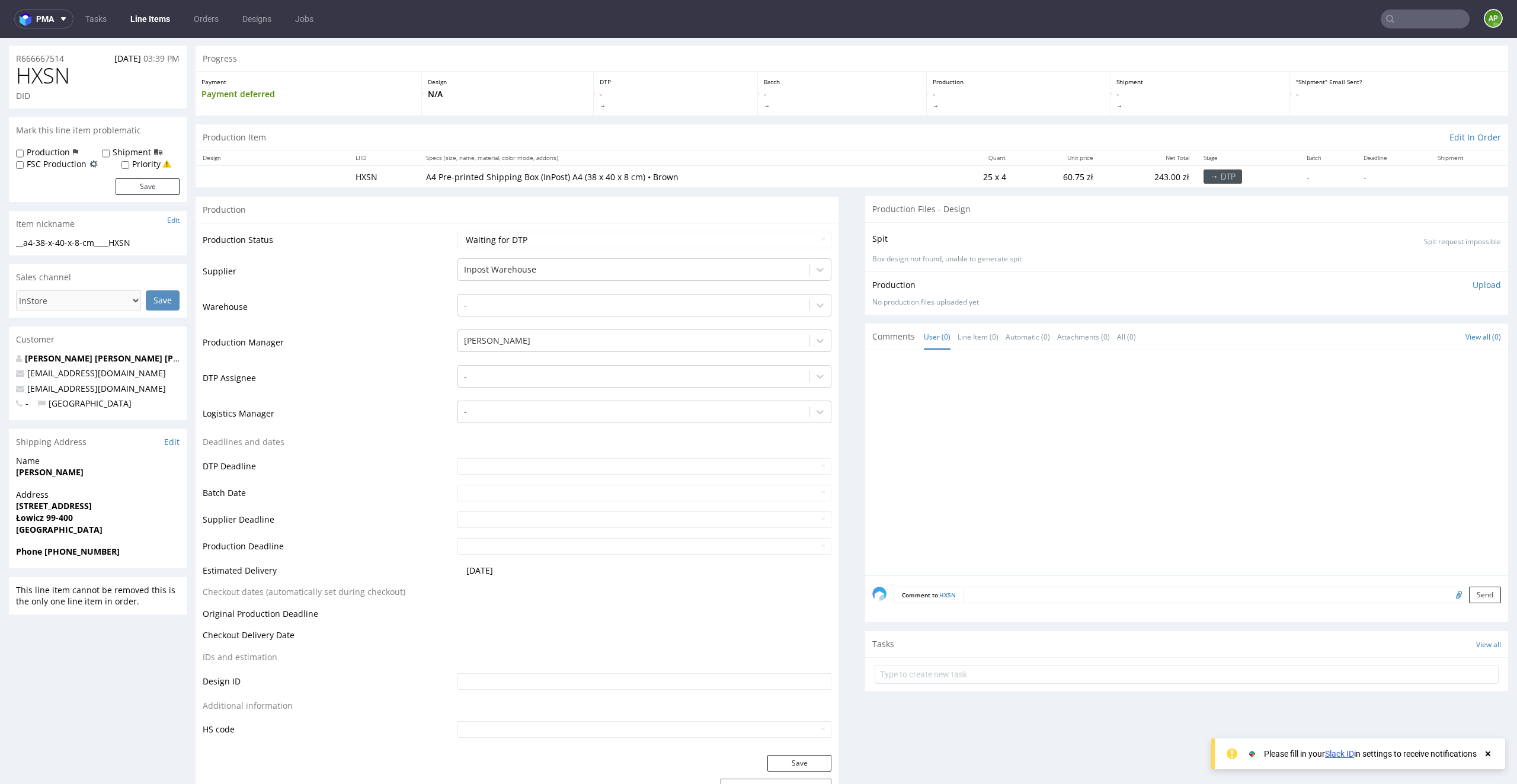
click at [141, 18] on link "Line Items" at bounding box center [150, 19] width 54 height 19
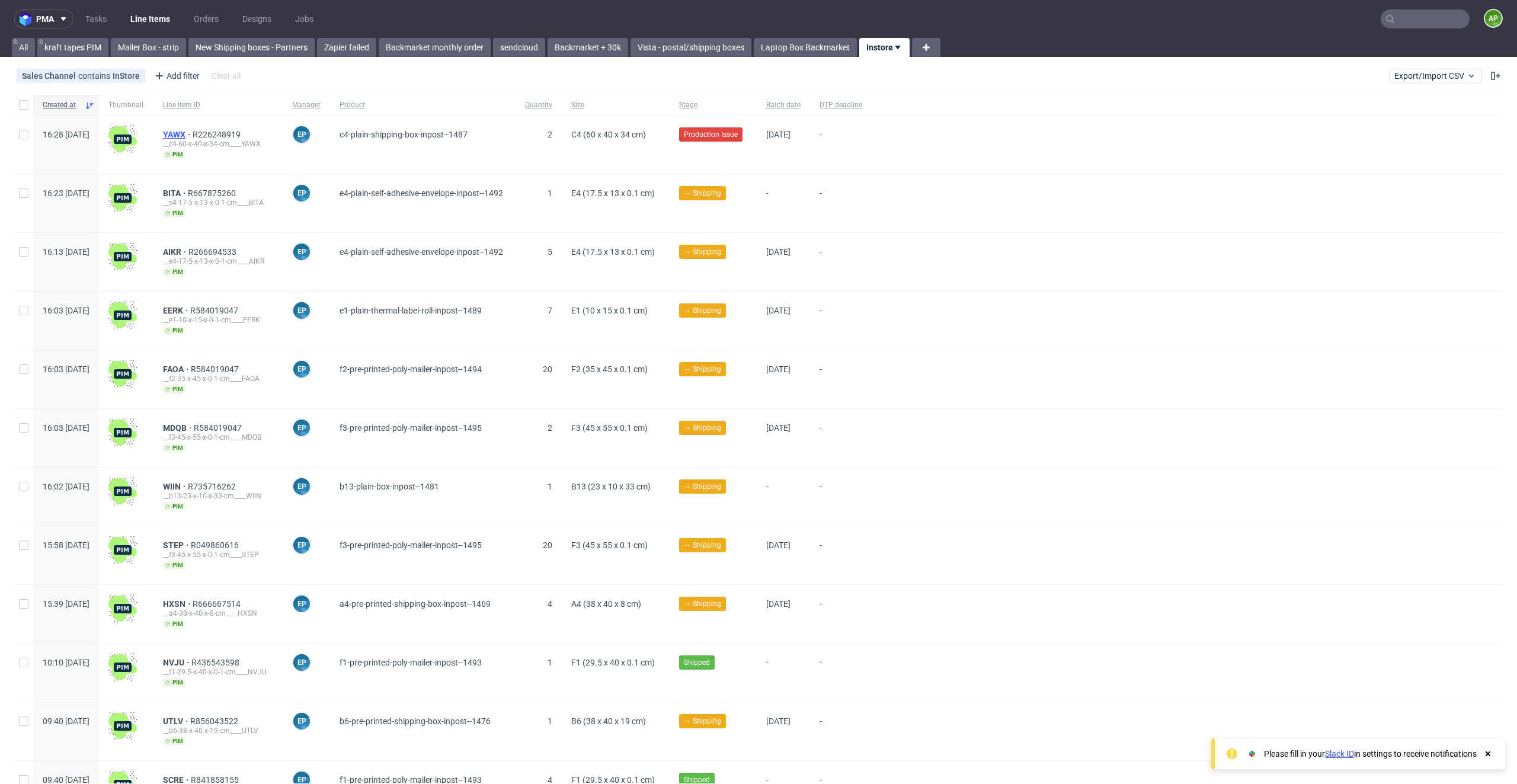
click at [192, 130] on span "YAWX" at bounding box center [178, 135] width 30 height 10
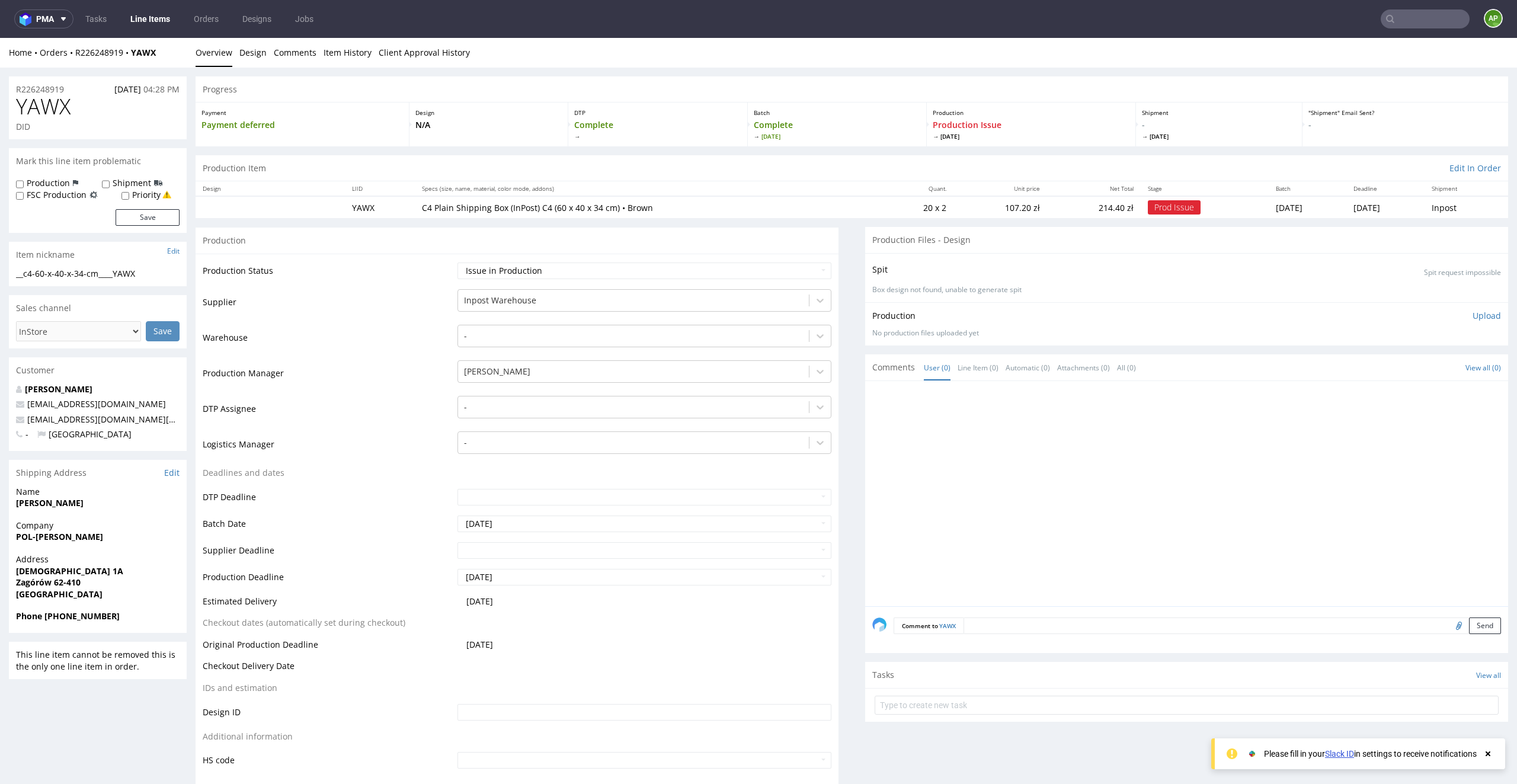
click at [158, 18] on link "Line Items" at bounding box center [150, 19] width 54 height 19
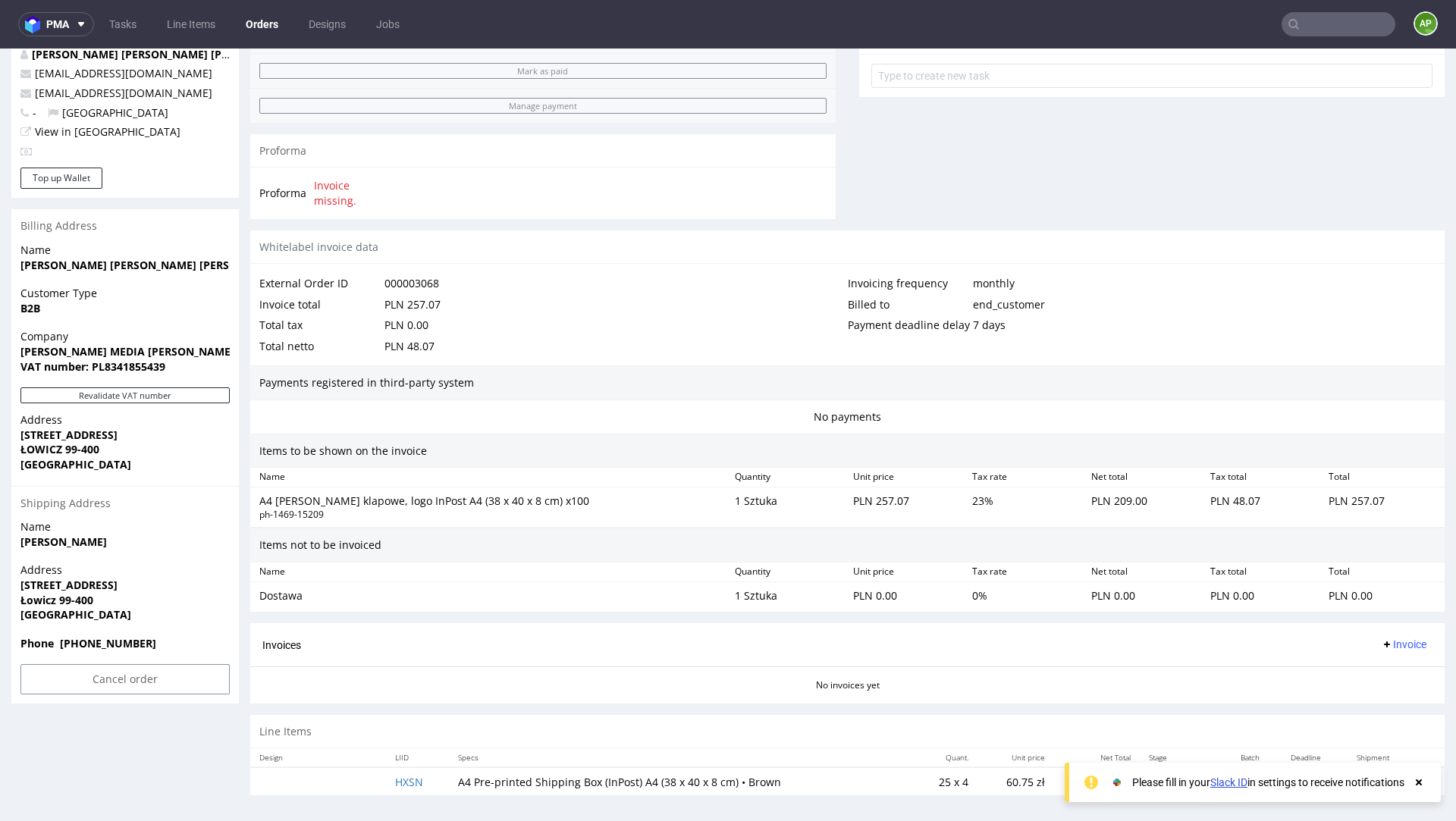
scroll to position [557, 0]
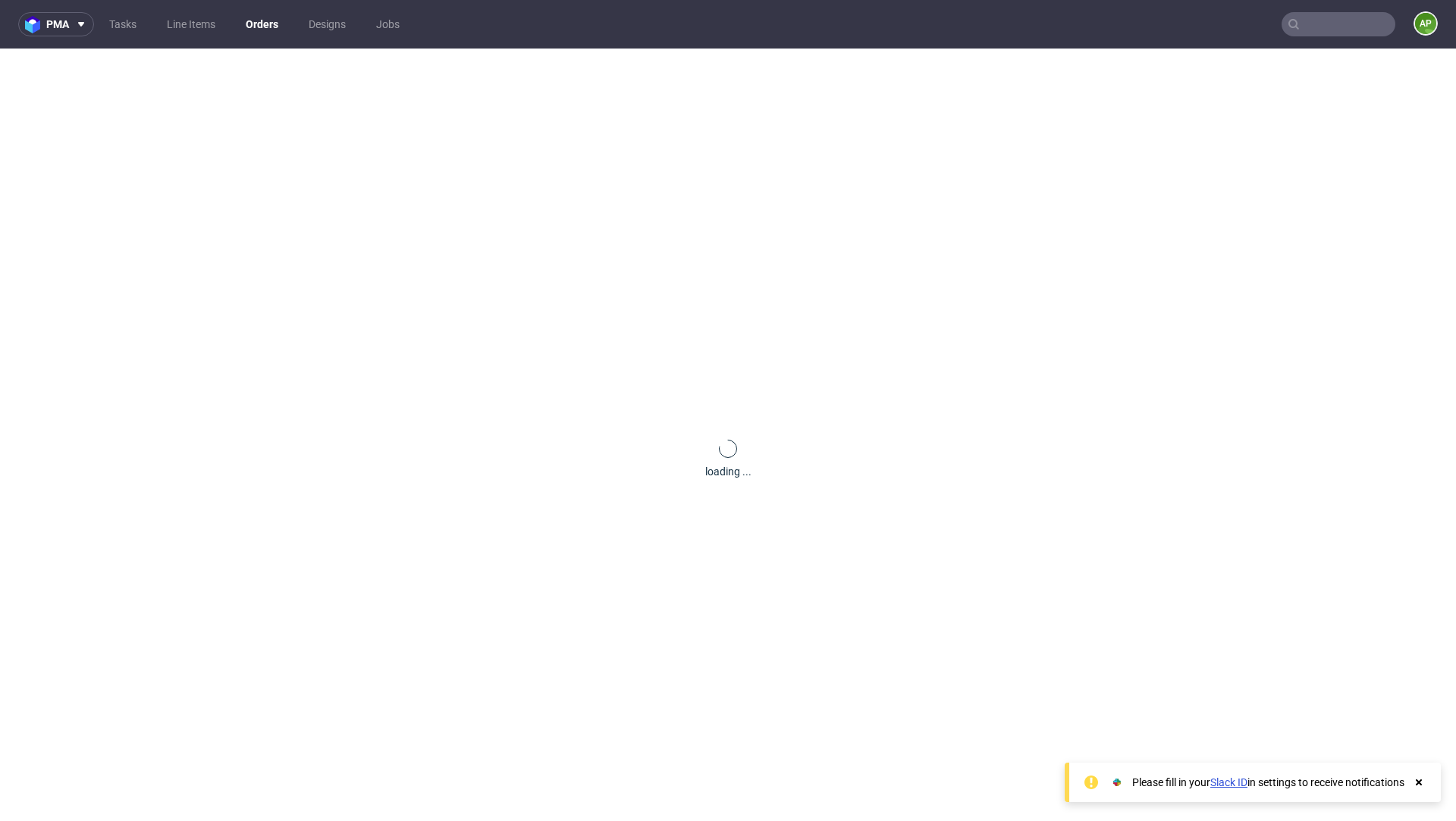
click at [1294, 24] on input "text" at bounding box center [1339, 24] width 114 height 24
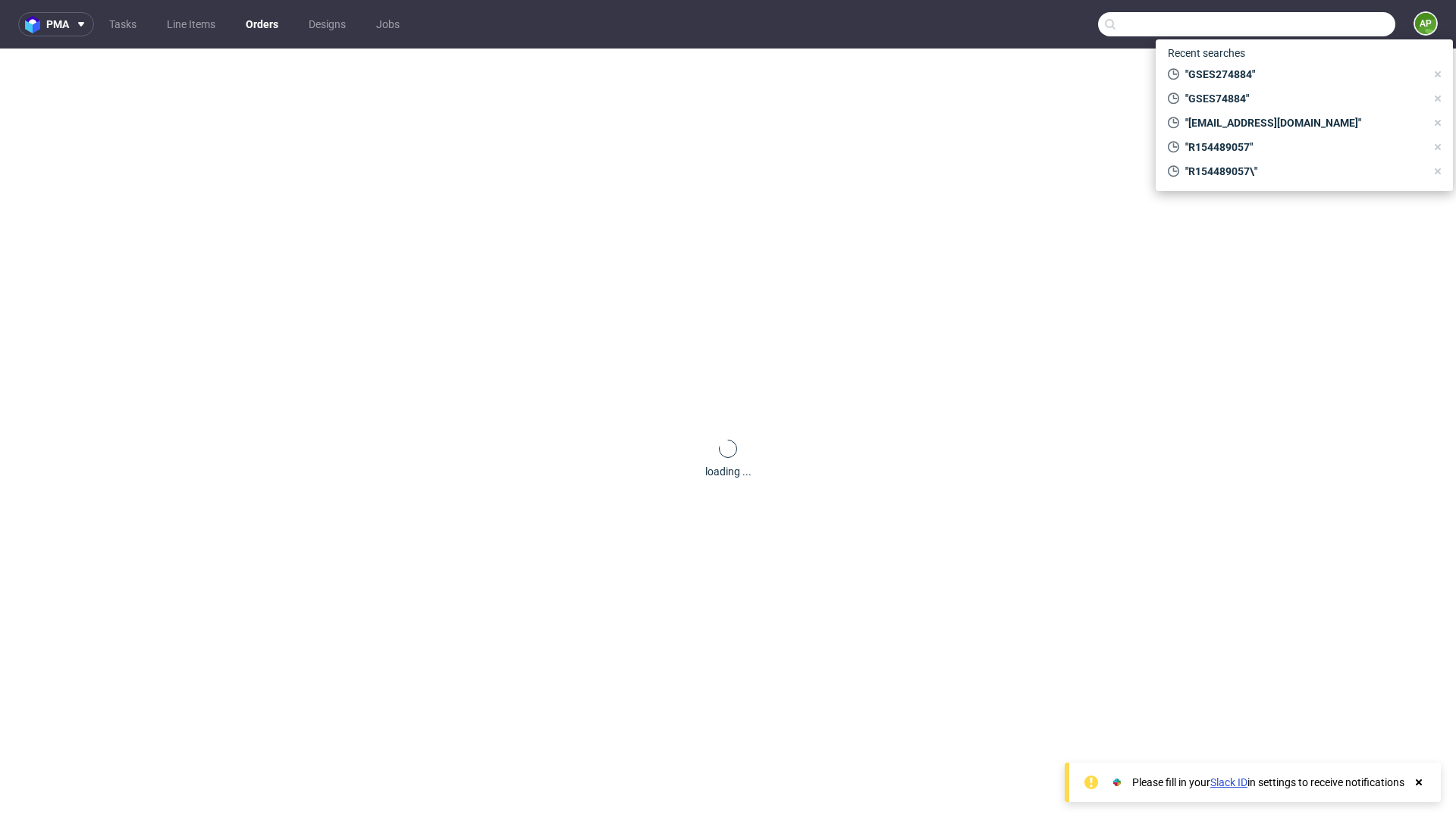
paste input "R770540670"
type input "R770540670"
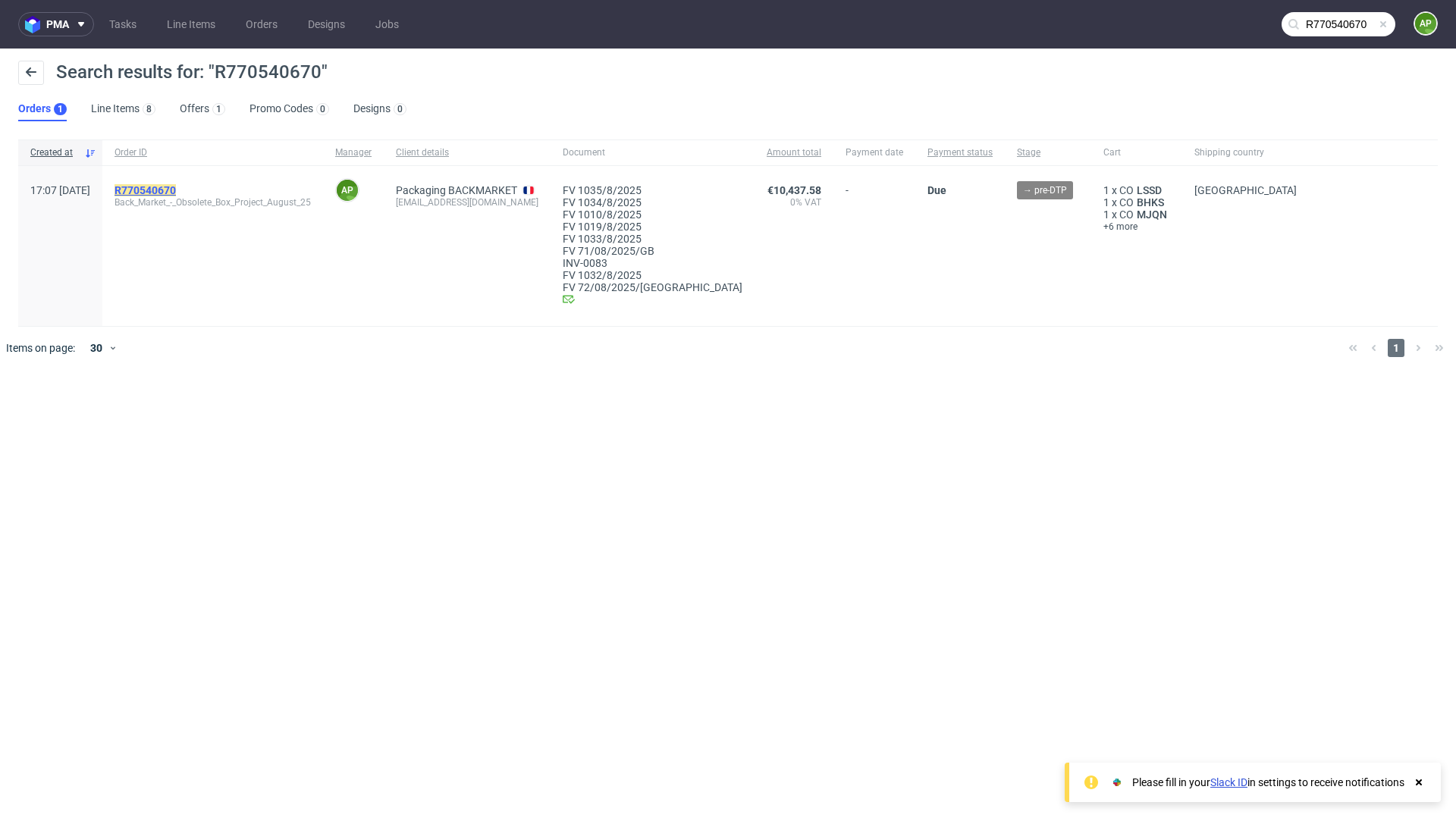
click at [176, 186] on mark "R770540670" at bounding box center [145, 190] width 62 height 12
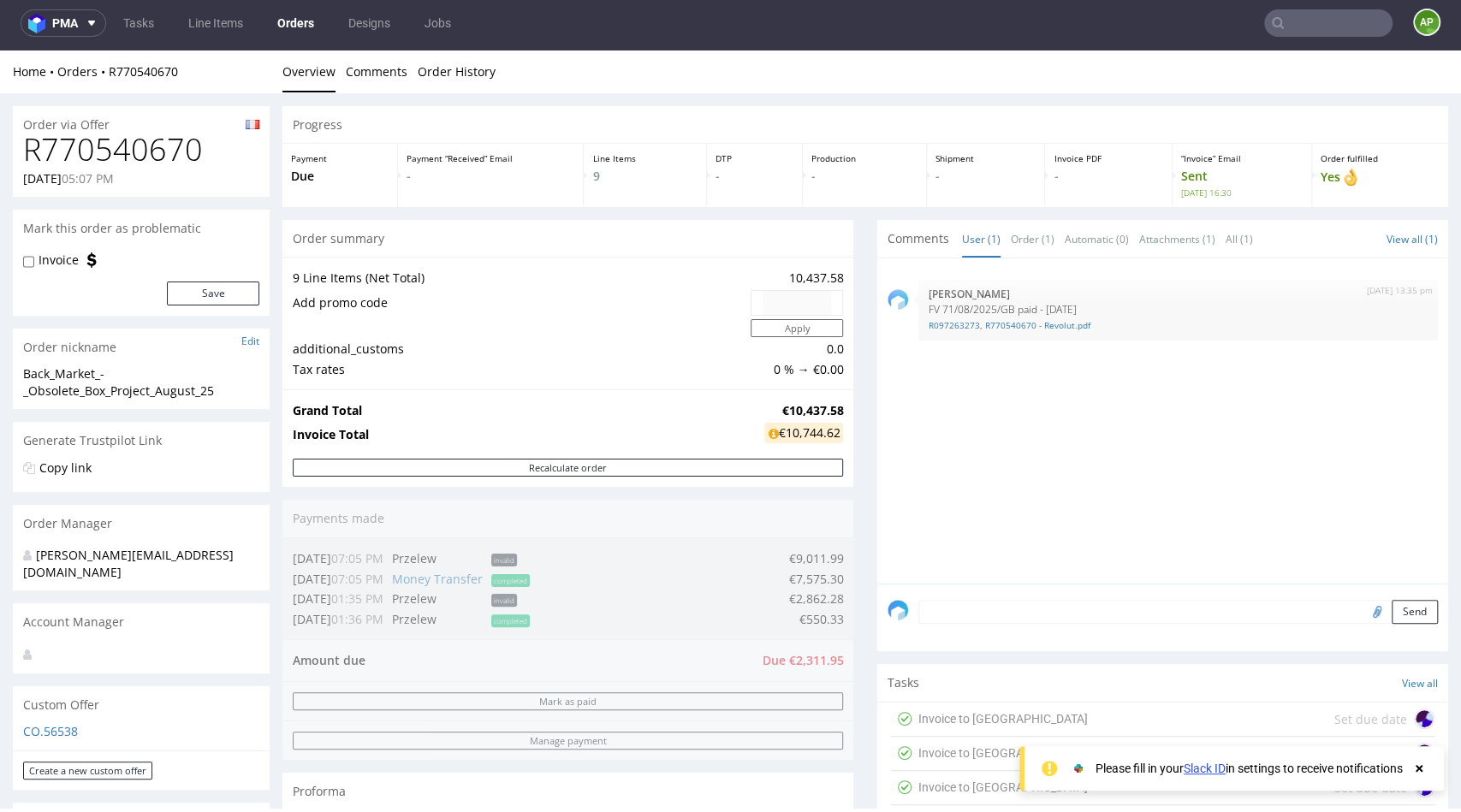
click at [302, 22] on link "Orders" at bounding box center [296, 24] width 57 height 27
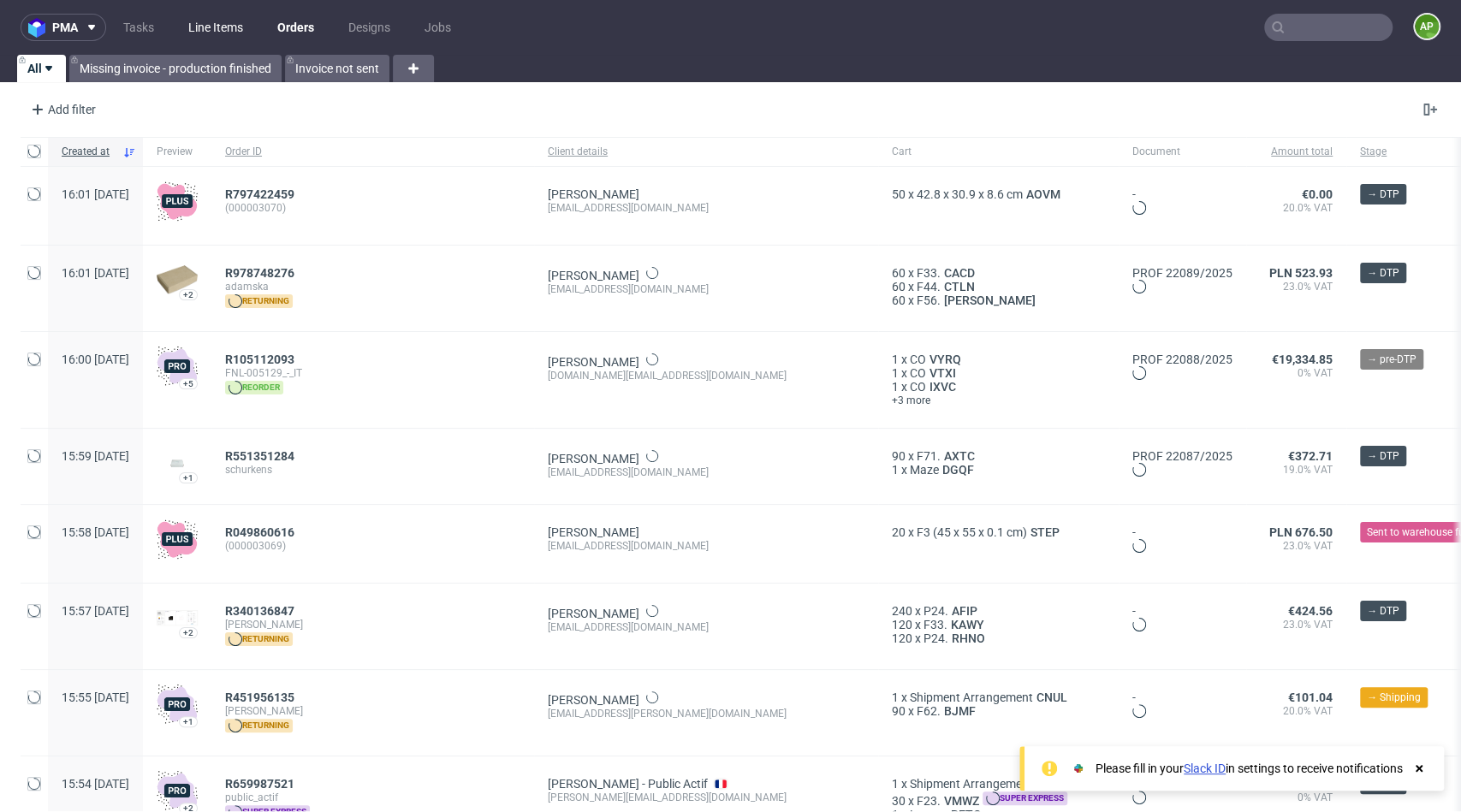
click at [204, 35] on link "Line Items" at bounding box center [215, 27] width 76 height 27
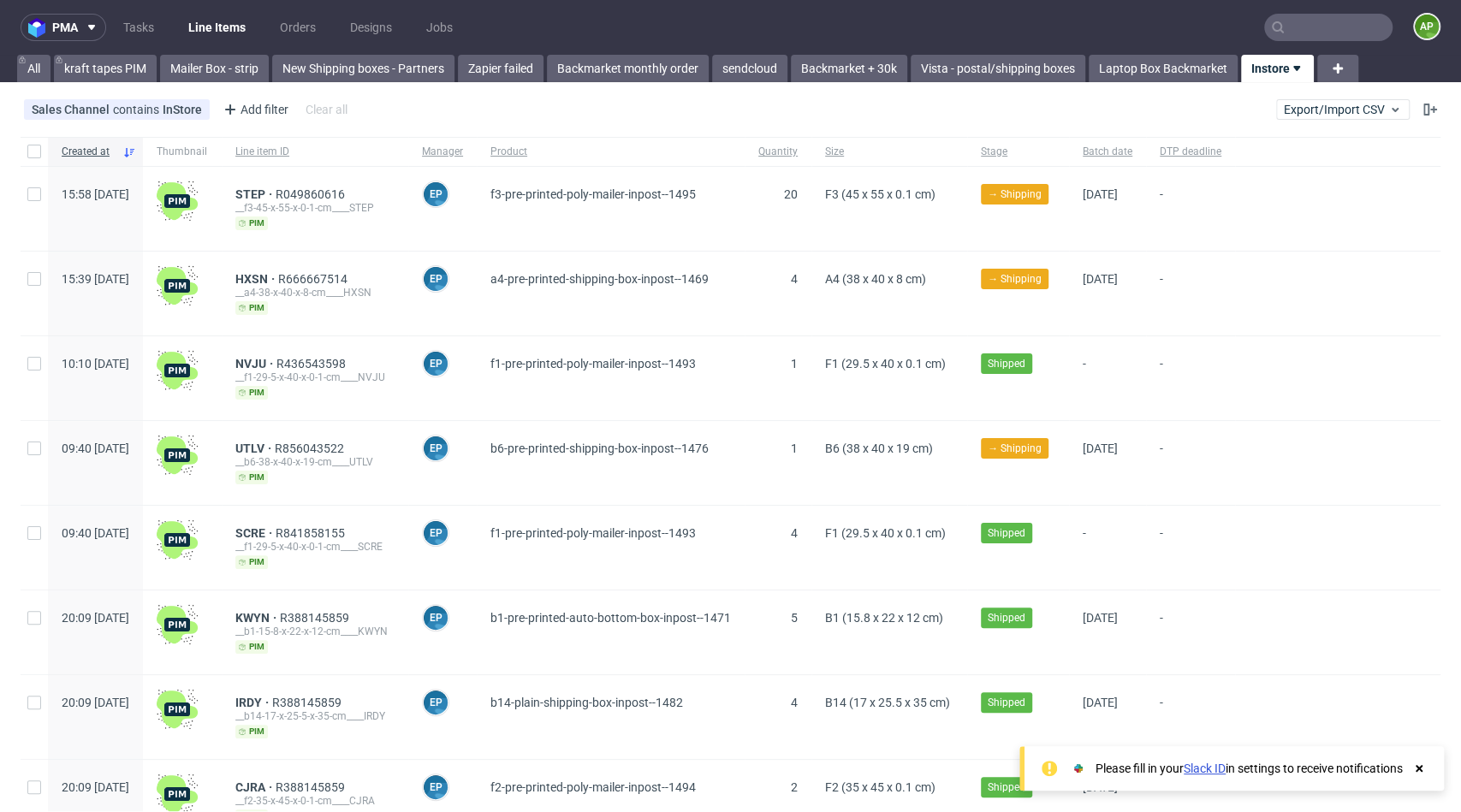
click at [227, 23] on link "Line Items" at bounding box center [216, 27] width 78 height 27
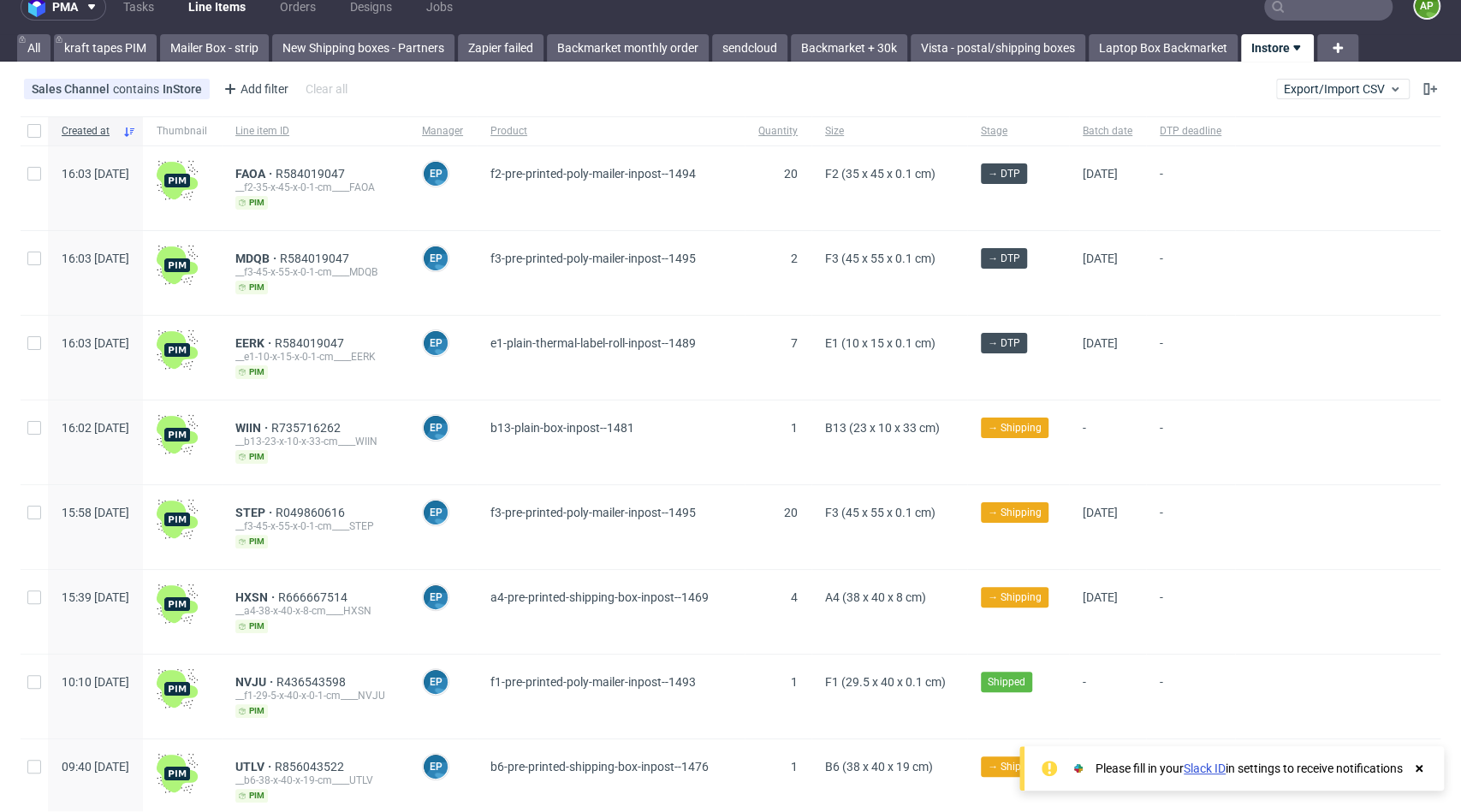
scroll to position [8, 0]
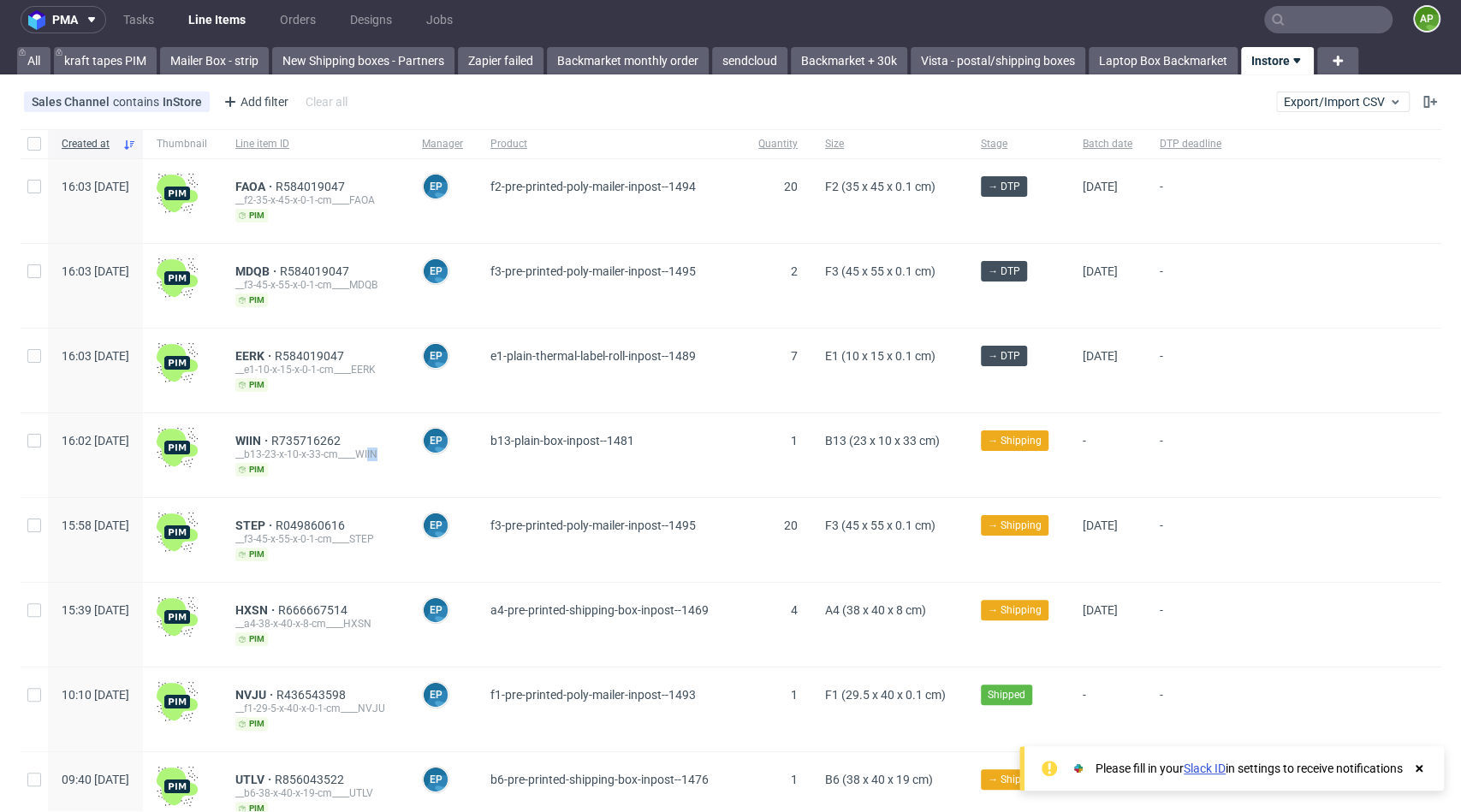
drag, startPoint x: 420, startPoint y: 456, endPoint x: 485, endPoint y: 418, distance: 75.3
click at [476, 424] on div "16:02 [DATE] WIIN R735716262 __b13-23-x-10-x-33-cm____WIIN pim EP [PERSON_NAME]…" at bounding box center [730, 456] width 1421 height 84
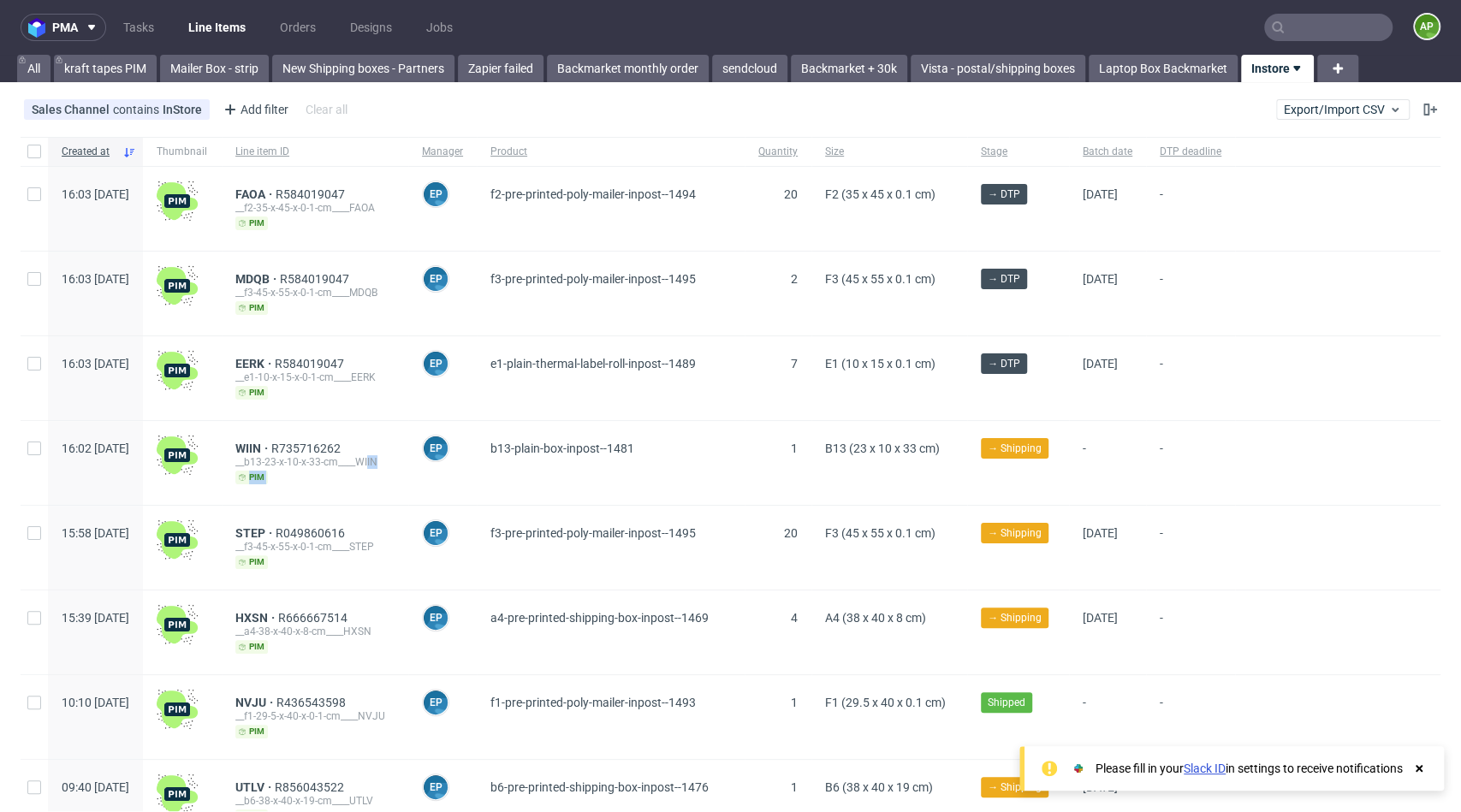
click at [217, 30] on link "Line Items" at bounding box center [216, 27] width 78 height 27
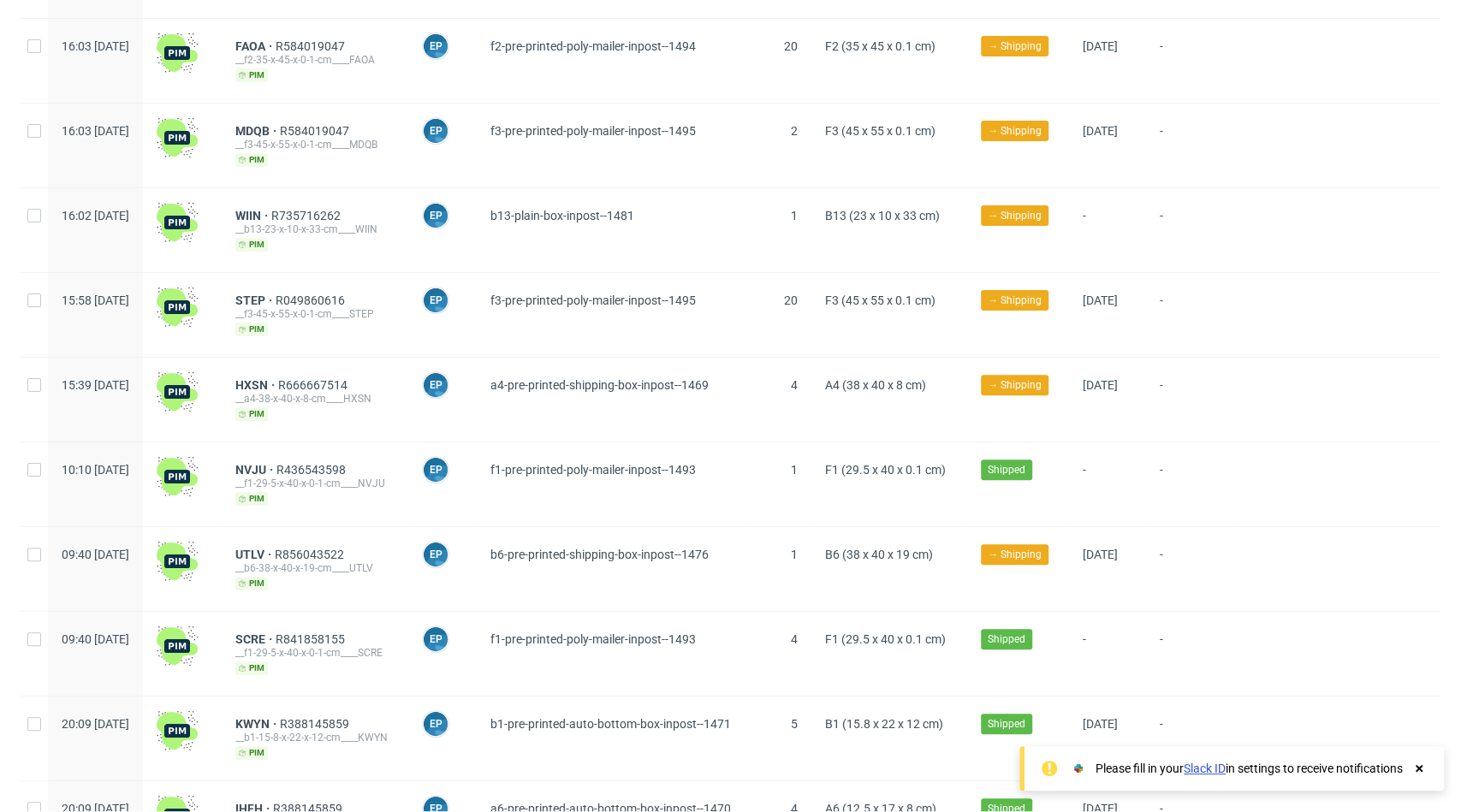
scroll to position [253, 0]
